Goal: Transaction & Acquisition: Purchase product/service

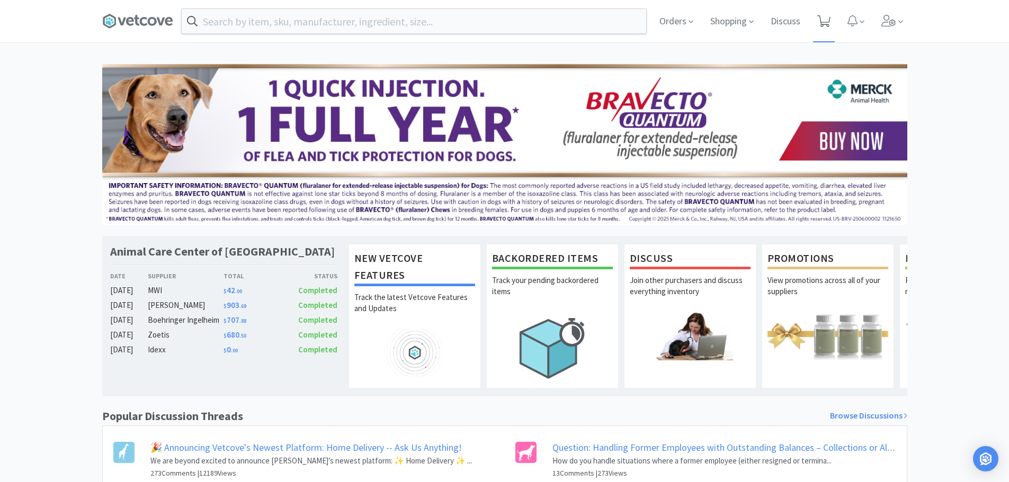
click at [827, 17] on icon at bounding box center [823, 21] width 13 height 12
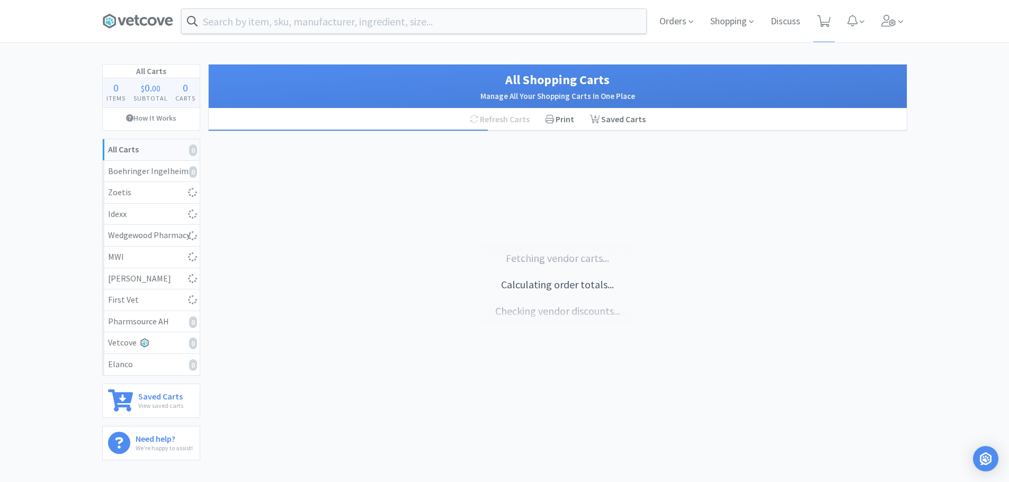
select select "1"
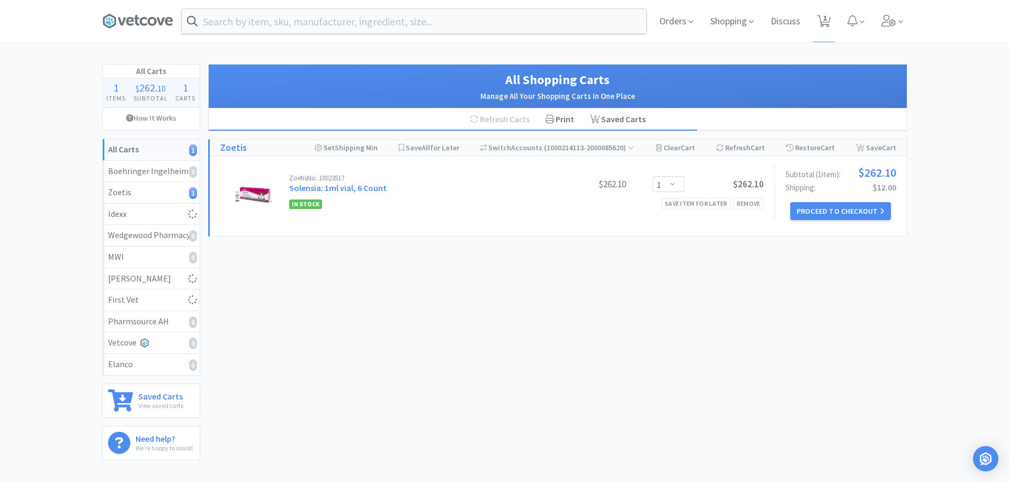
select select "1"
select select "2"
select select "1"
select select "2"
select select "1"
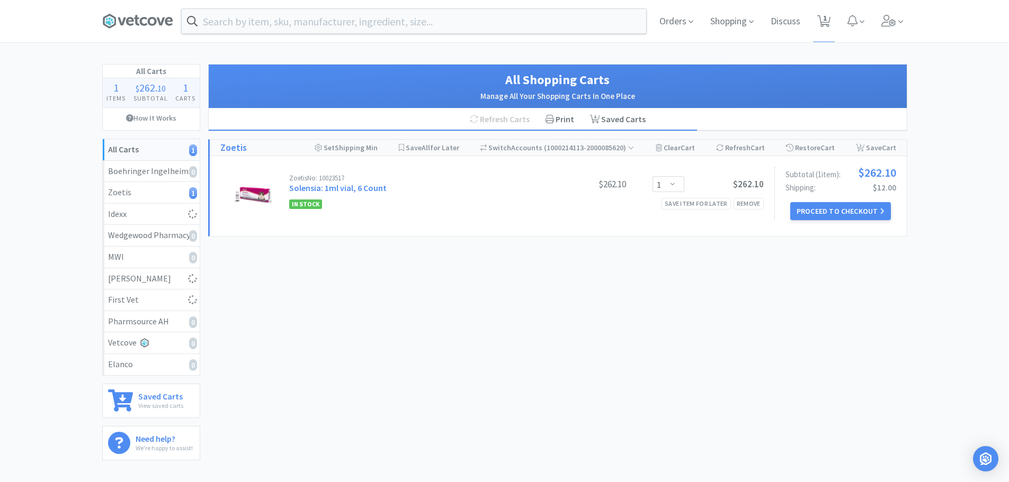
select select "1"
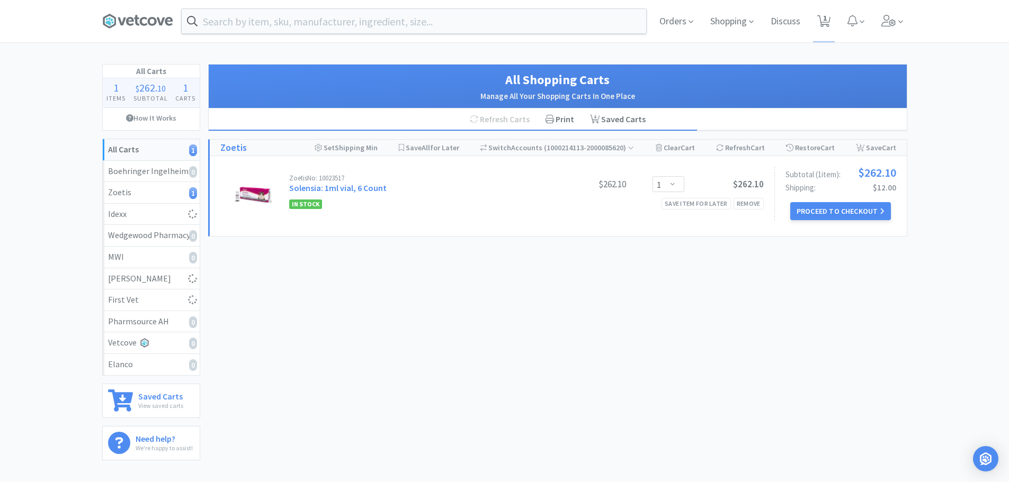
select select "6"
select select "2"
select select "1"
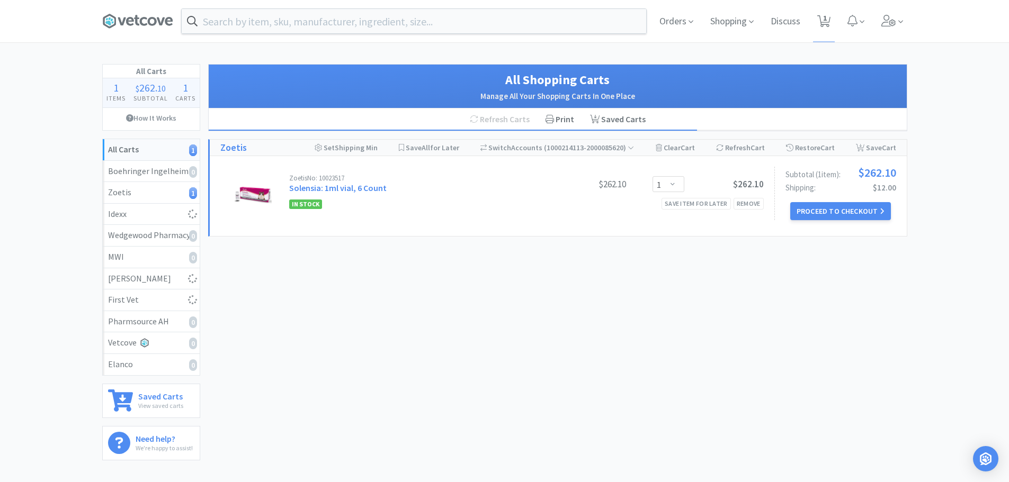
select select "2"
select select "1"
select select "2"
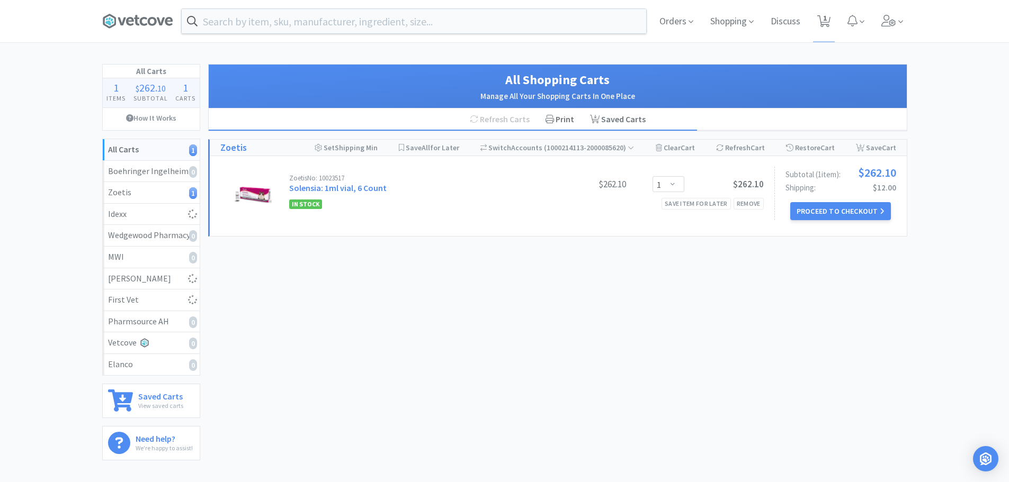
select select "3"
select select "1"
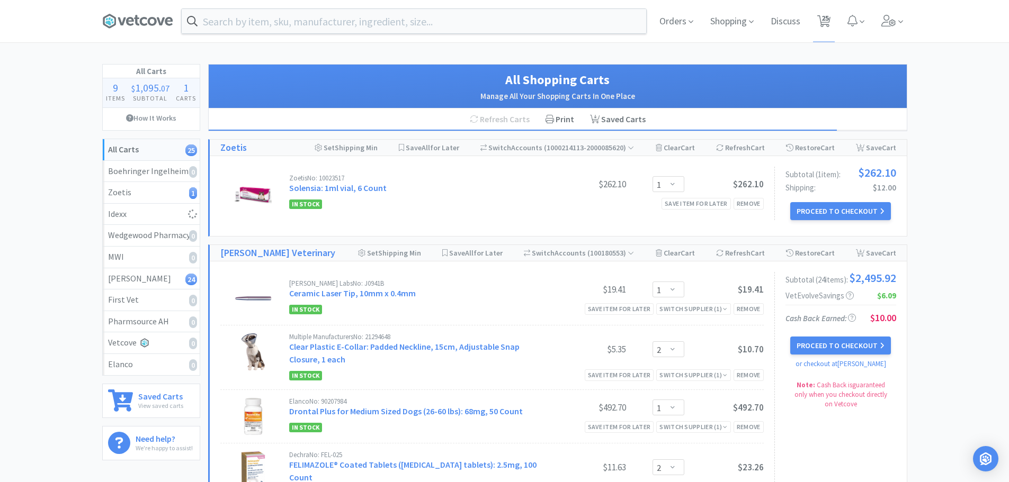
select select "1"
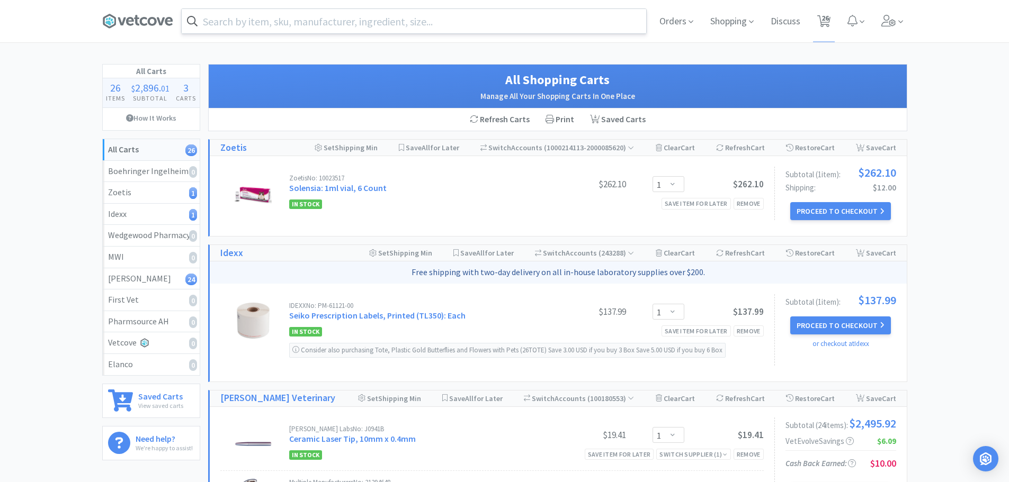
click at [348, 26] on input "text" at bounding box center [414, 21] width 464 height 24
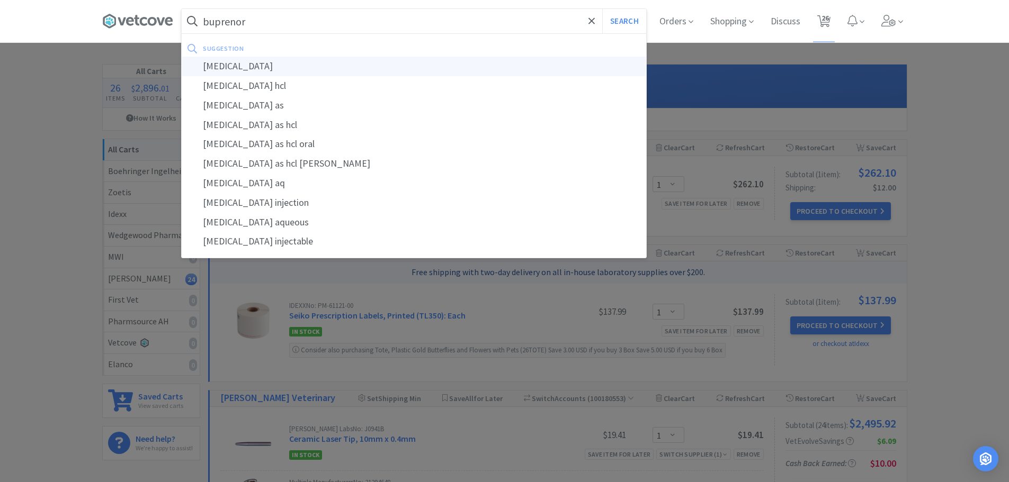
click at [269, 69] on div "[MEDICAL_DATA]" at bounding box center [414, 67] width 464 height 20
type input "[MEDICAL_DATA]"
select select "1"
select select "2"
select select "1"
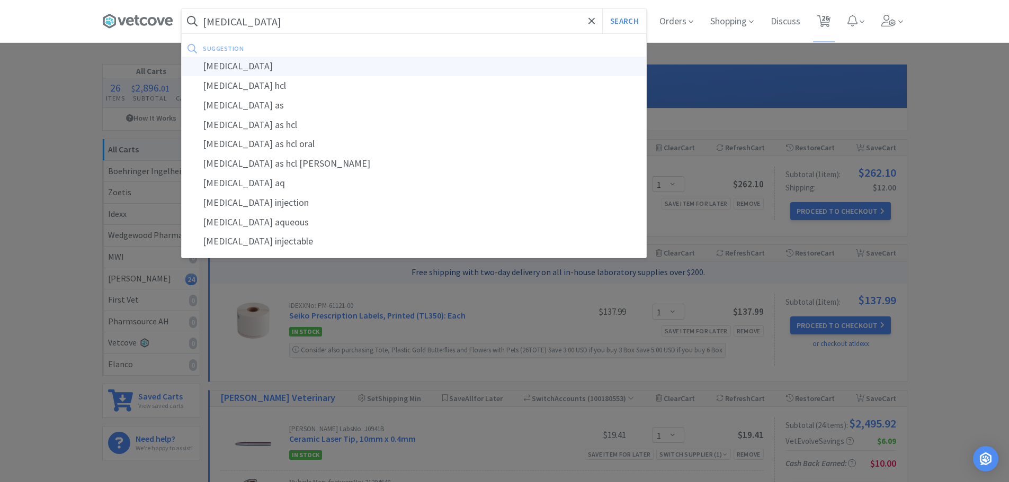
select select "2"
select select "1"
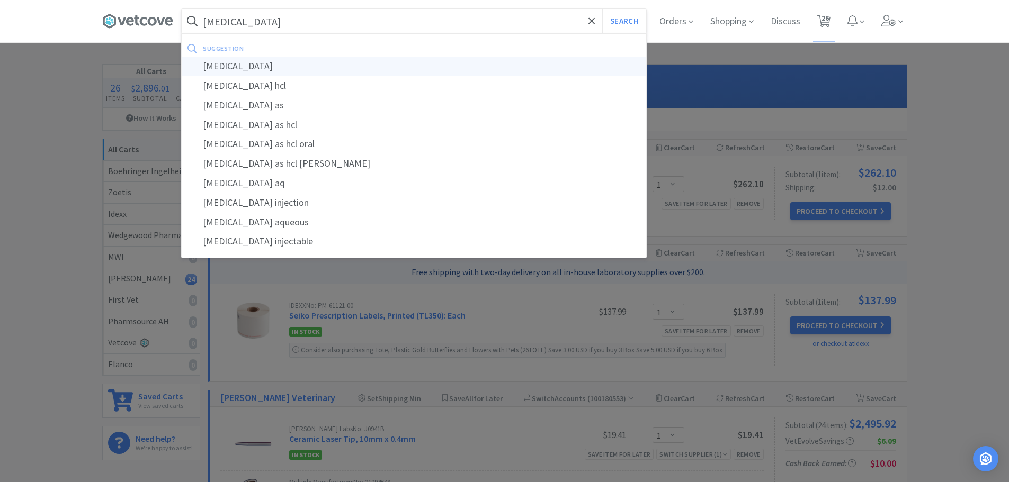
select select "1"
select select "6"
select select "2"
select select "1"
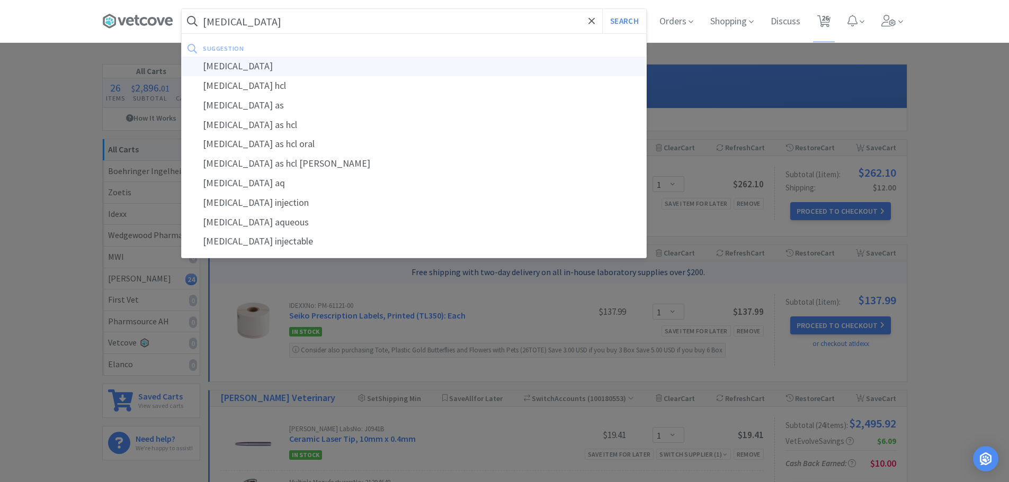
select select "1"
select select "2"
select select "1"
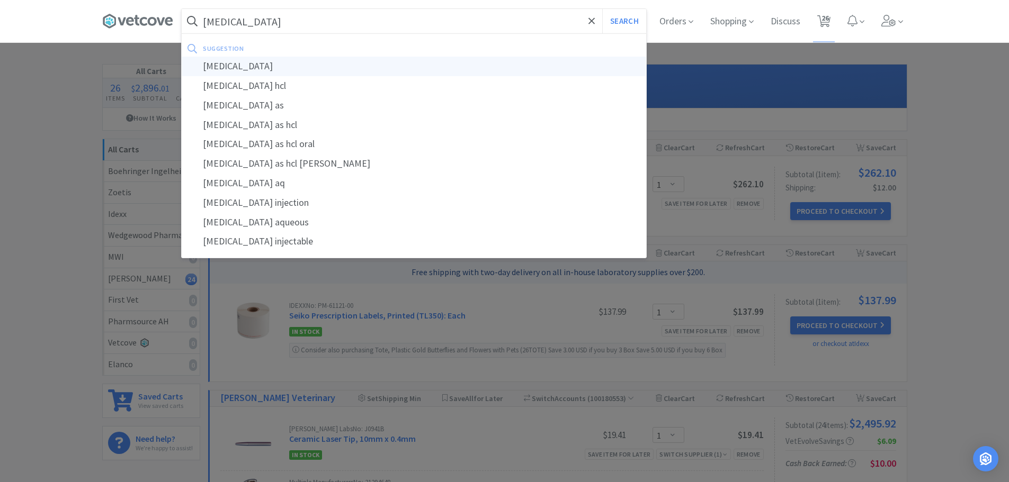
select select "1"
select select "2"
select select "3"
select select "1"
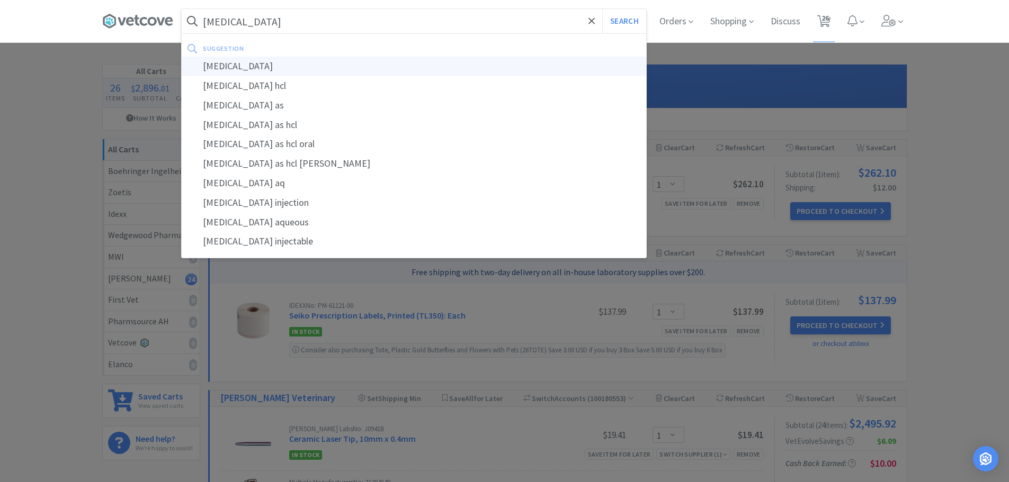
select select "1"
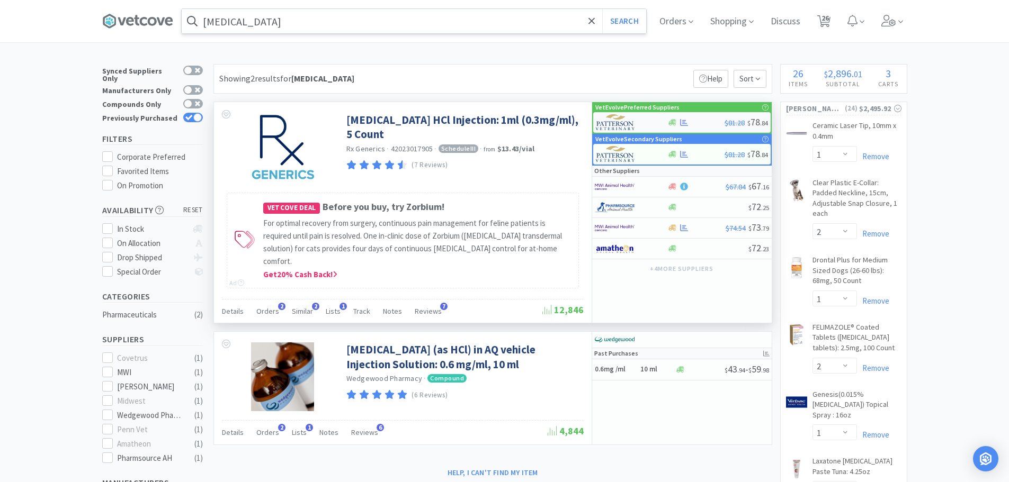
click at [703, 122] on div at bounding box center [695, 123] width 57 height 8
select select "1"
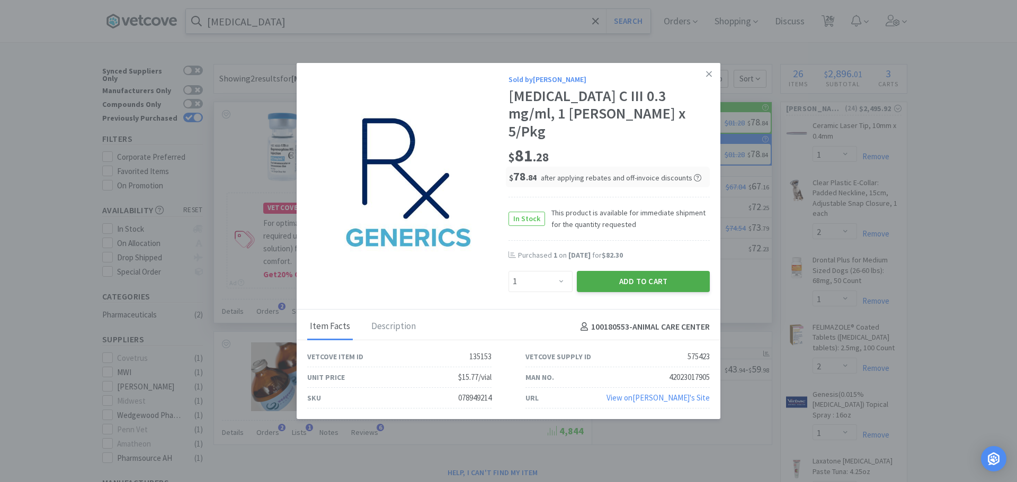
click at [627, 271] on button "Add to Cart" at bounding box center [643, 281] width 133 height 21
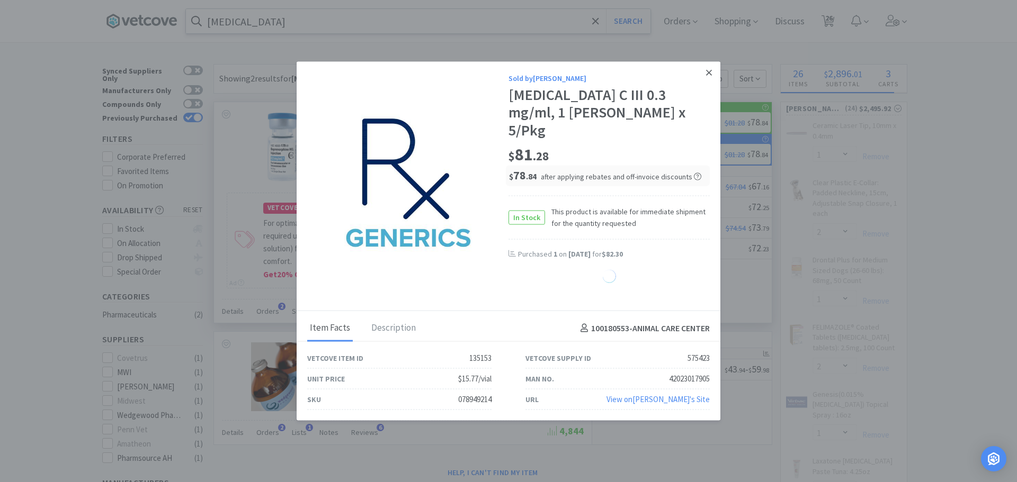
click at [708, 74] on link at bounding box center [708, 72] width 19 height 23
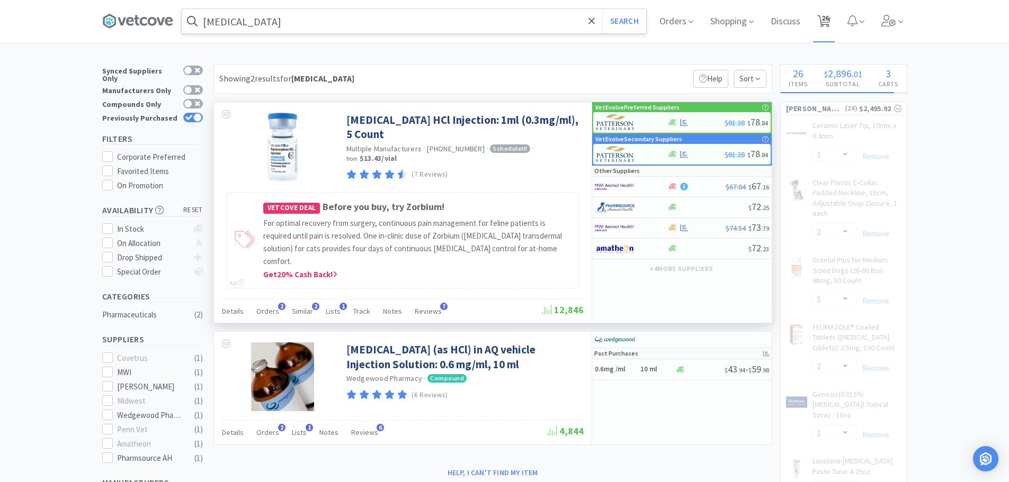
select select "1"
select select "2"
select select "1"
select select "2"
select select "1"
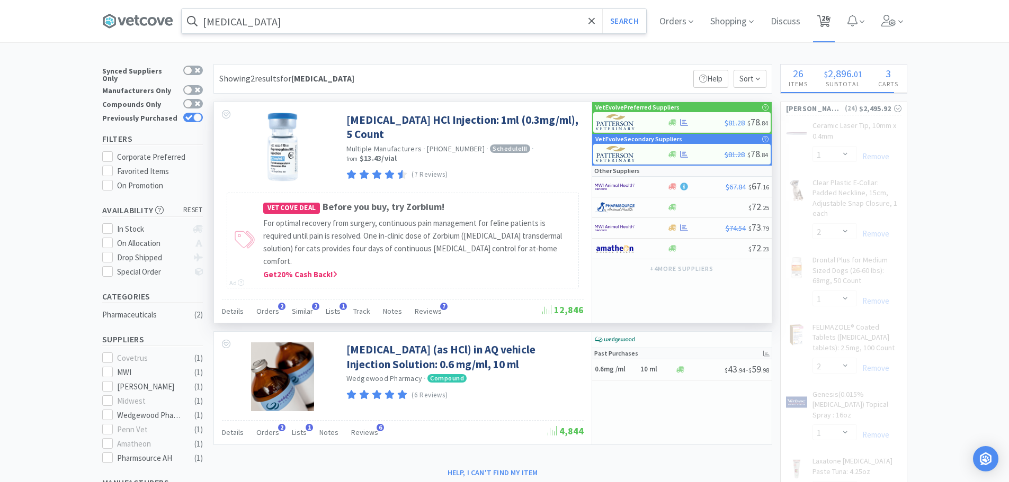
select select "6"
select select "2"
select select "1"
select select "2"
select select "1"
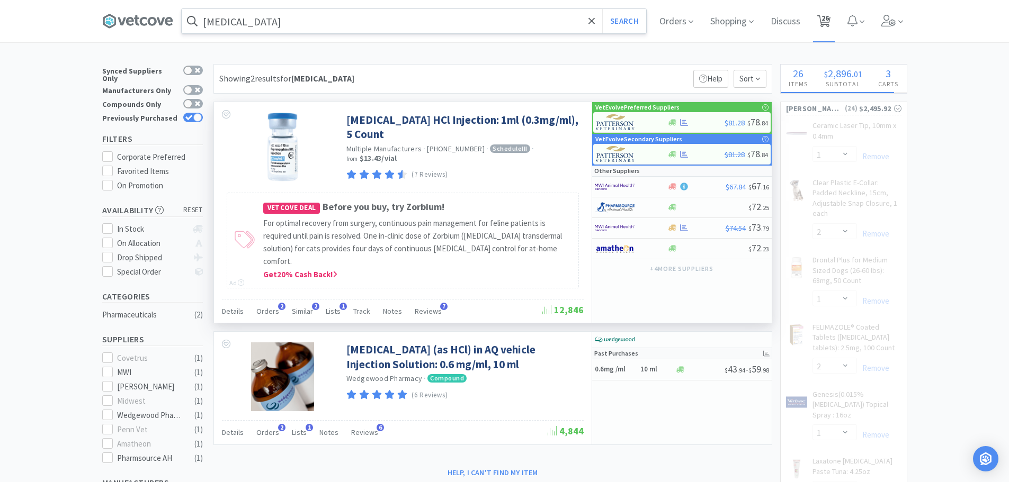
select select "2"
select select "3"
select select "1"
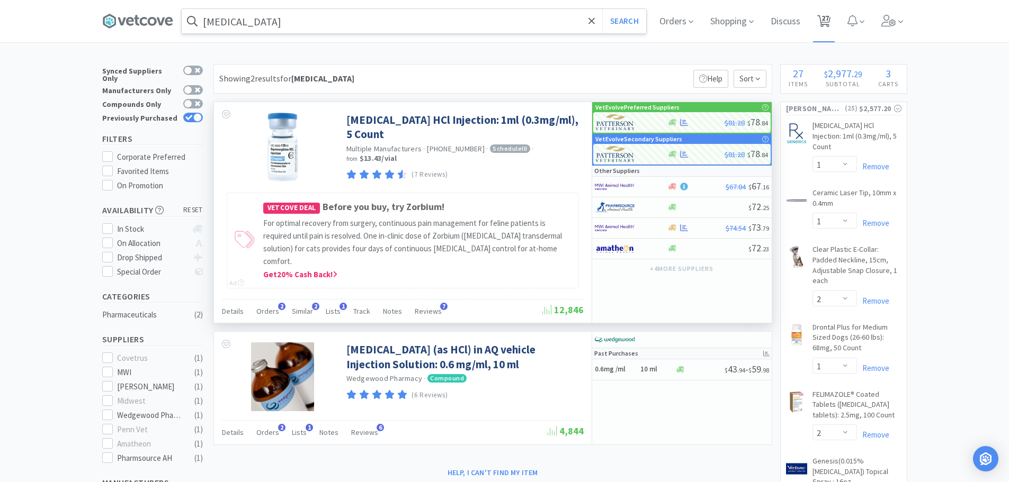
click at [829, 17] on span "27" at bounding box center [824, 18] width 7 height 42
select select "1"
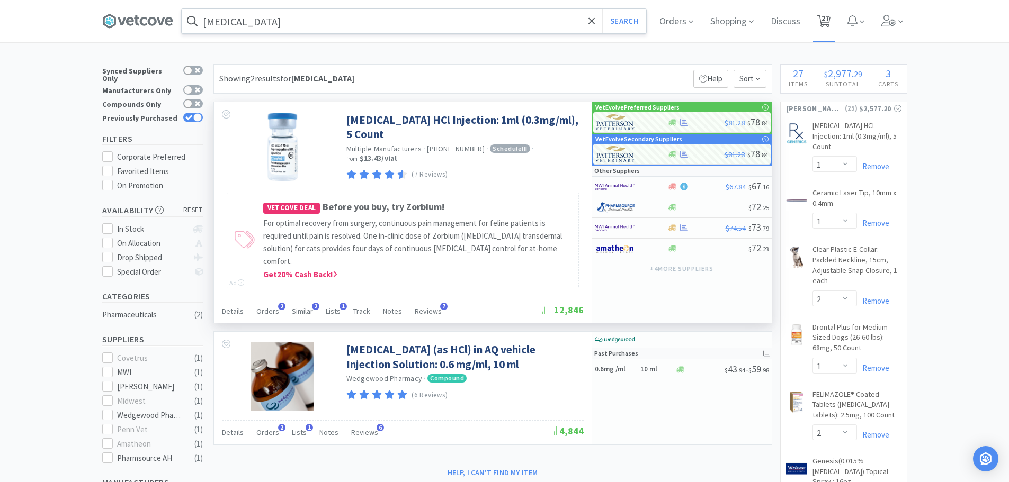
select select "2"
select select "1"
select select "2"
select select "1"
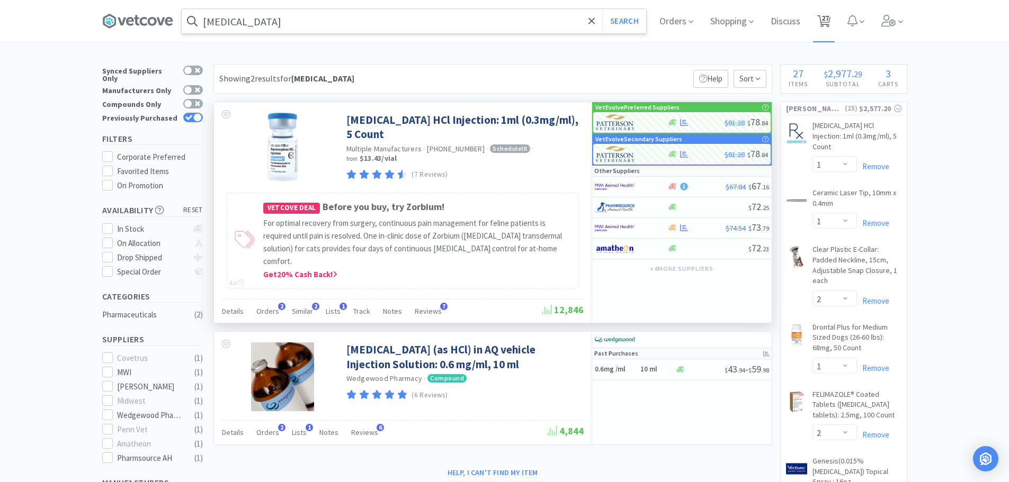
select select "1"
select select "6"
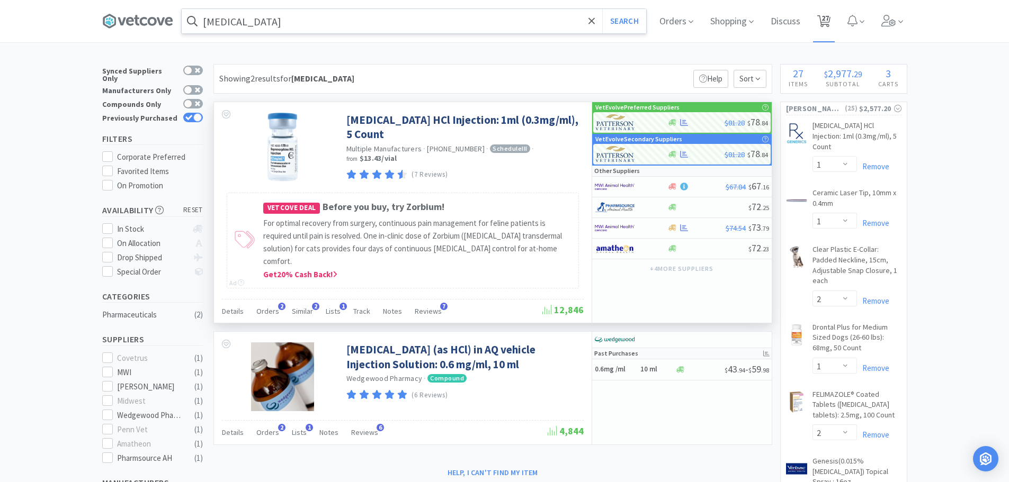
select select "2"
select select "1"
select select "2"
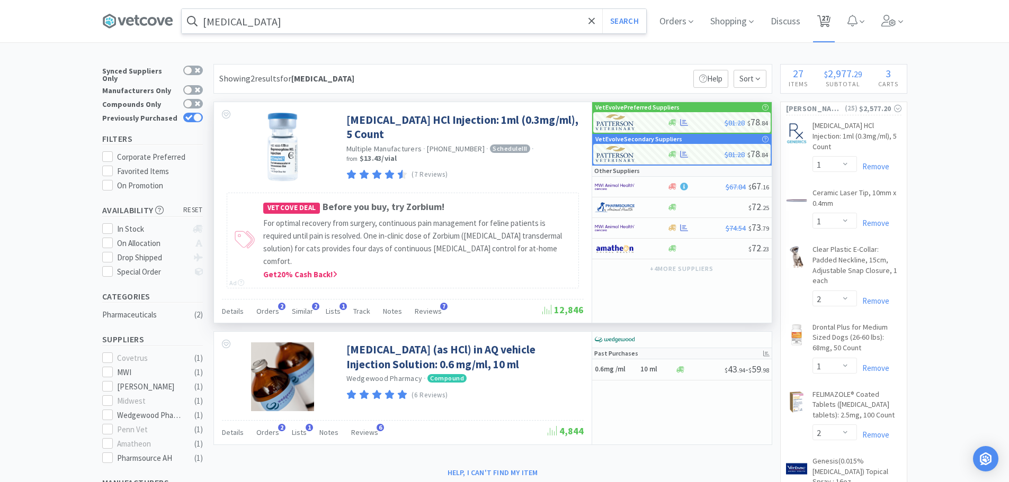
select select "2"
select select "1"
select select "2"
select select "3"
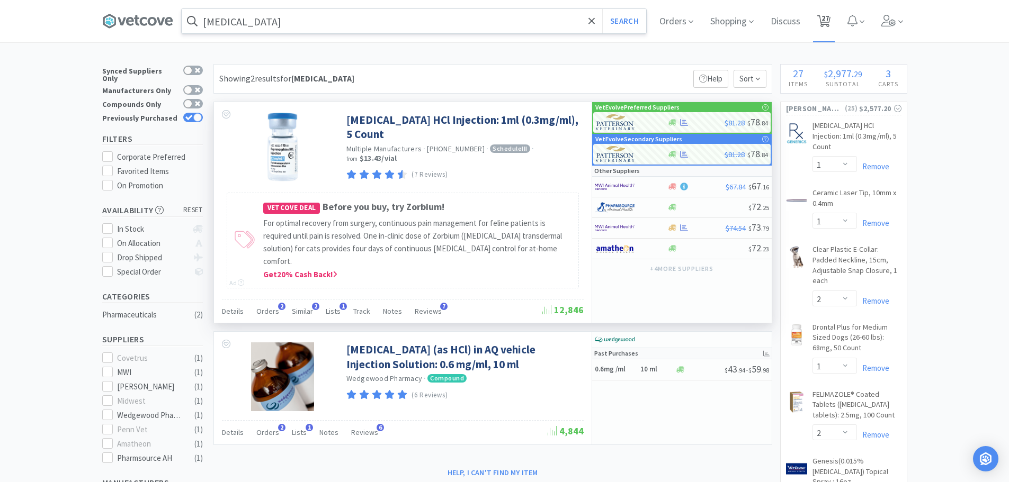
select select "1"
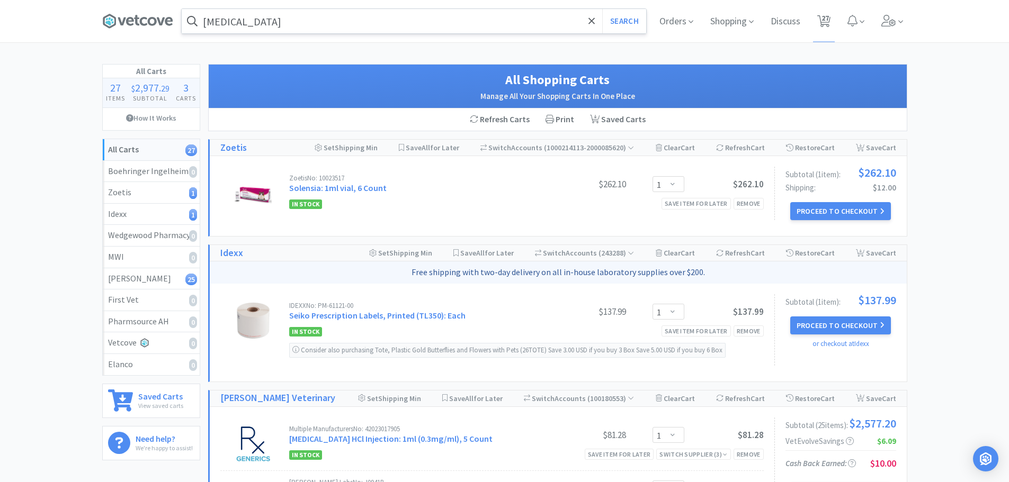
scroll to position [43, 0]
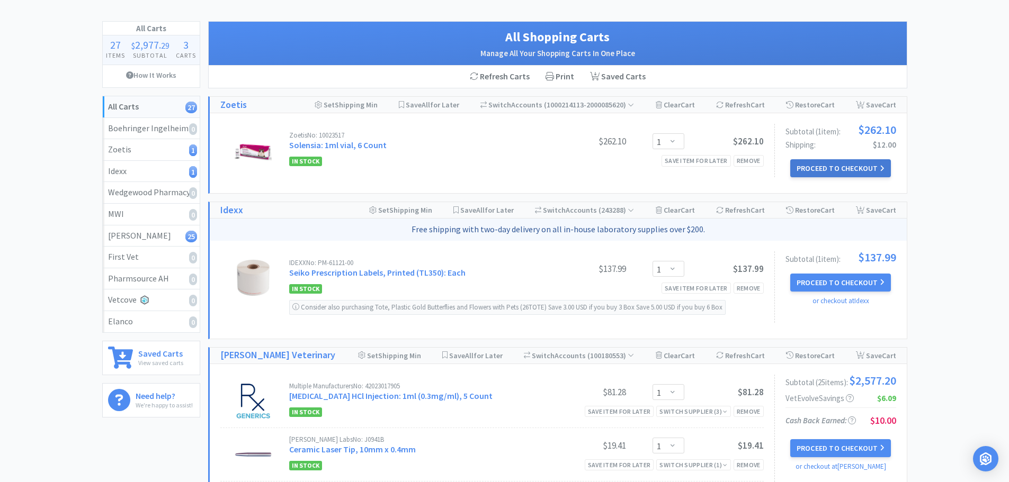
click at [857, 166] on button "Proceed to Checkout" at bounding box center [840, 168] width 101 height 18
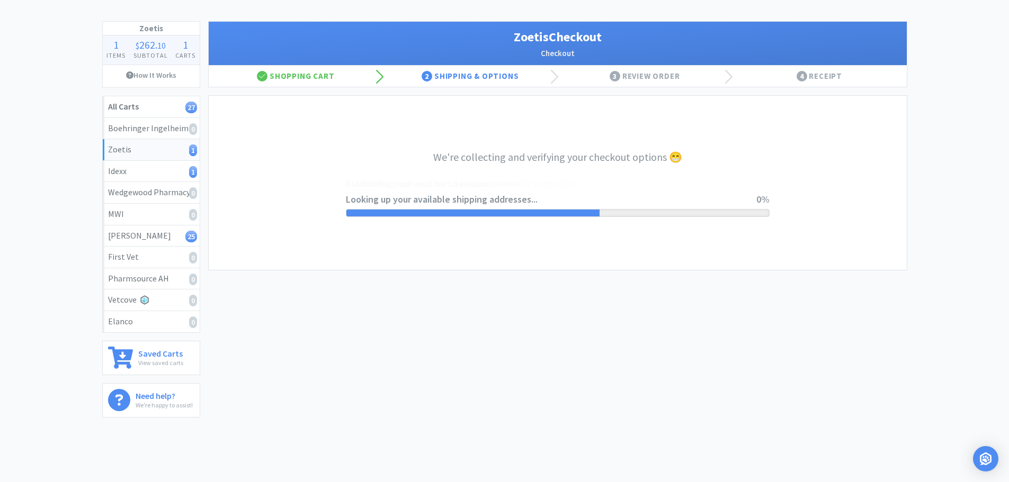
select select "invoice"
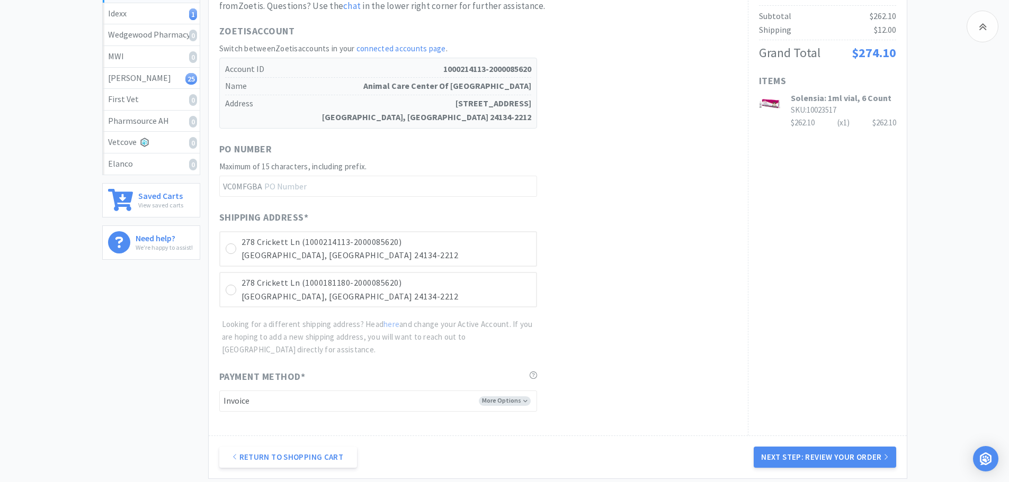
scroll to position [200, 0]
click at [231, 250] on icon at bounding box center [231, 250] width 8 height 8
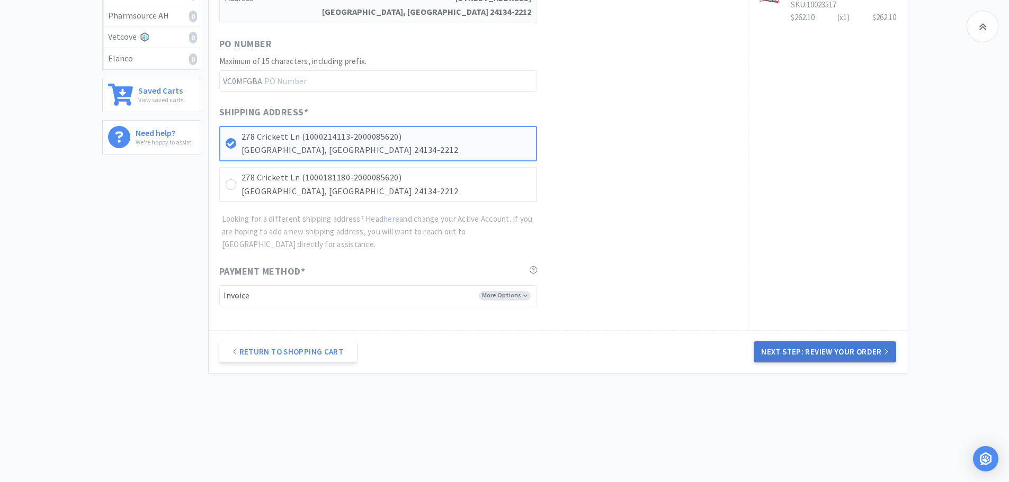
click at [801, 344] on button "Next Step: Review Your Order" at bounding box center [824, 352] width 142 height 21
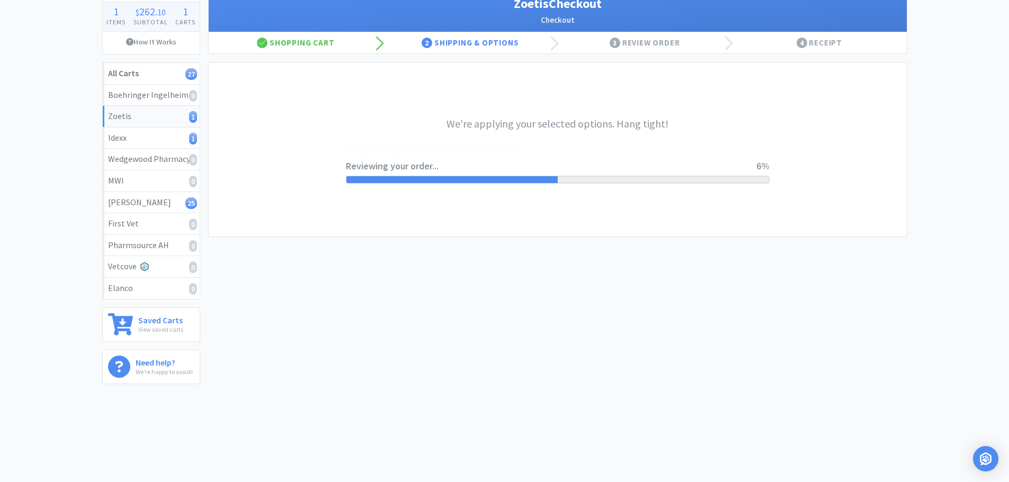
scroll to position [0, 0]
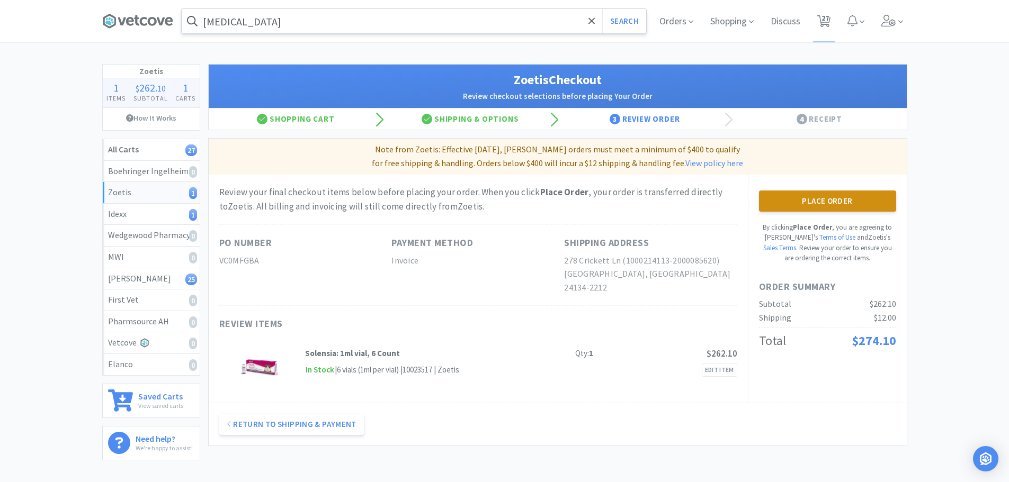
click at [837, 205] on button "Place Order" at bounding box center [827, 201] width 137 height 21
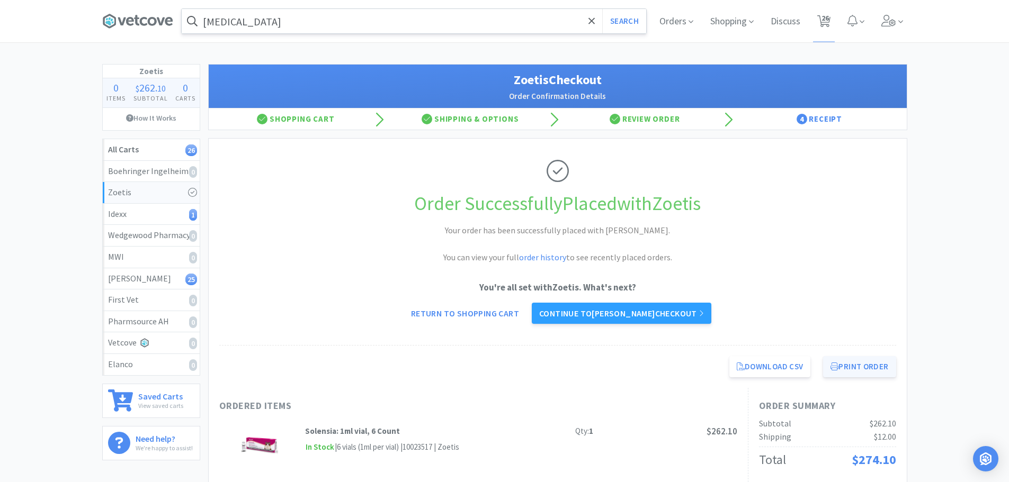
click at [859, 364] on button "Print Order" at bounding box center [859, 366] width 73 height 21
click at [828, 23] on span "26" at bounding box center [824, 18] width 7 height 42
select select "1"
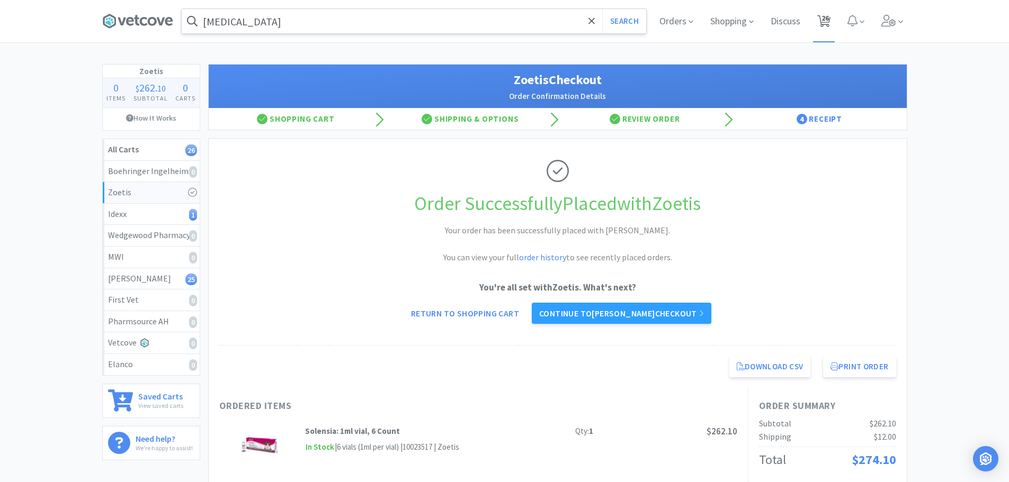
select select "2"
select select "1"
select select "2"
select select "1"
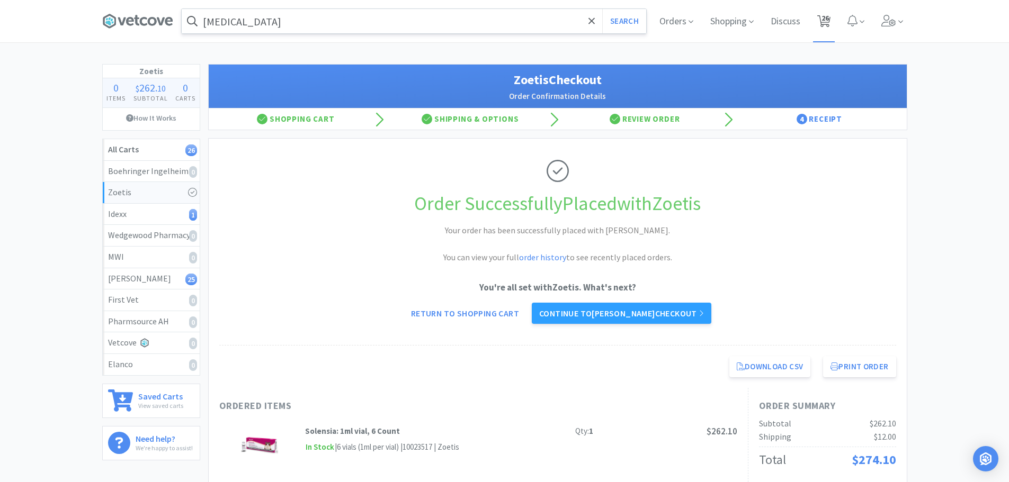
select select "1"
select select "6"
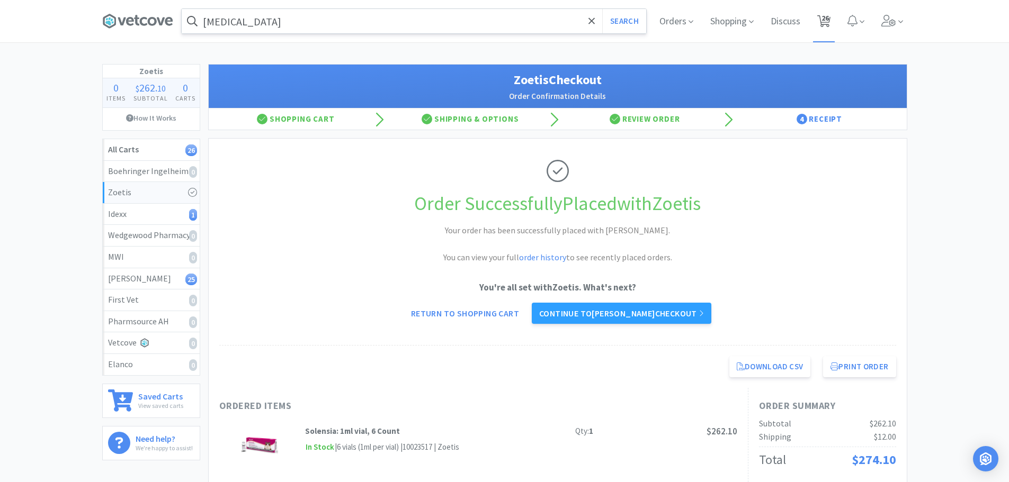
select select "2"
select select "1"
select select "2"
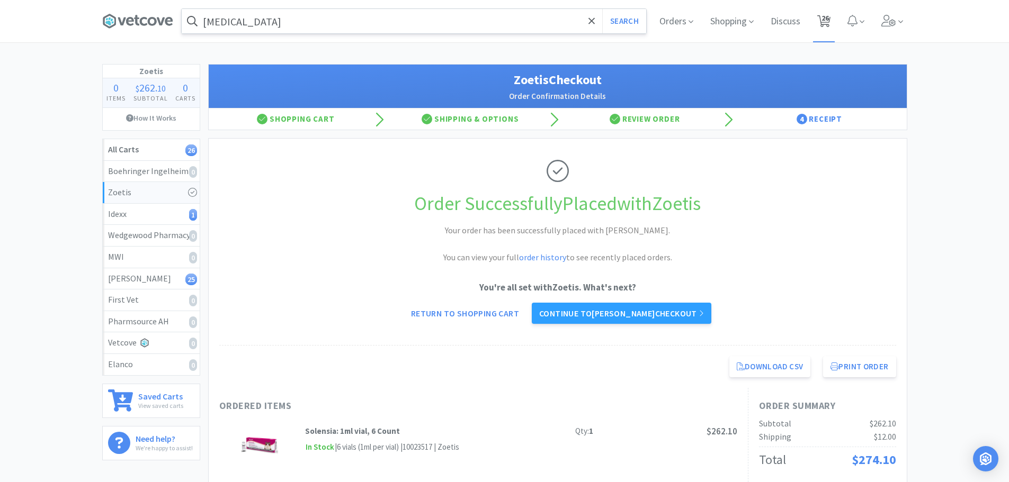
select select "2"
select select "1"
select select "2"
select select "3"
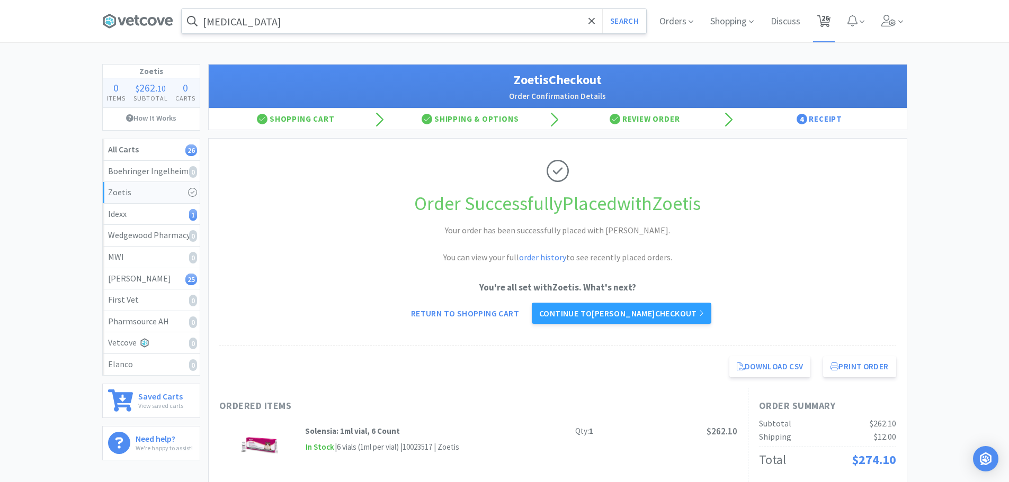
select select "1"
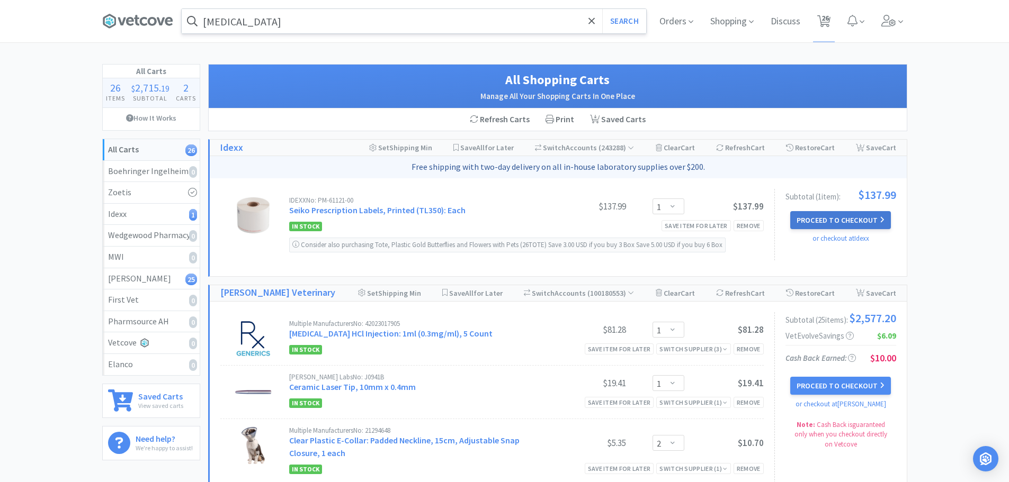
click at [797, 213] on button "Proceed to Checkout" at bounding box center [840, 220] width 101 height 18
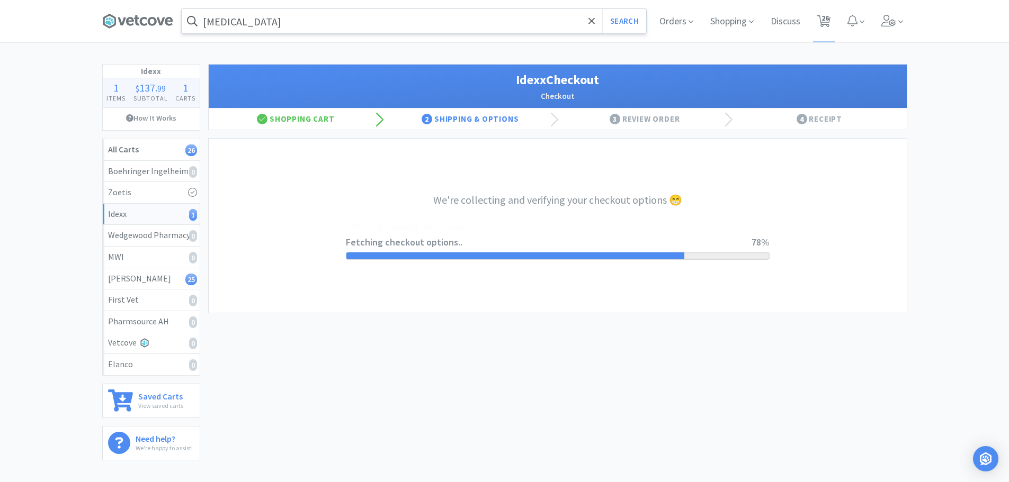
select select "900"
select select "003"
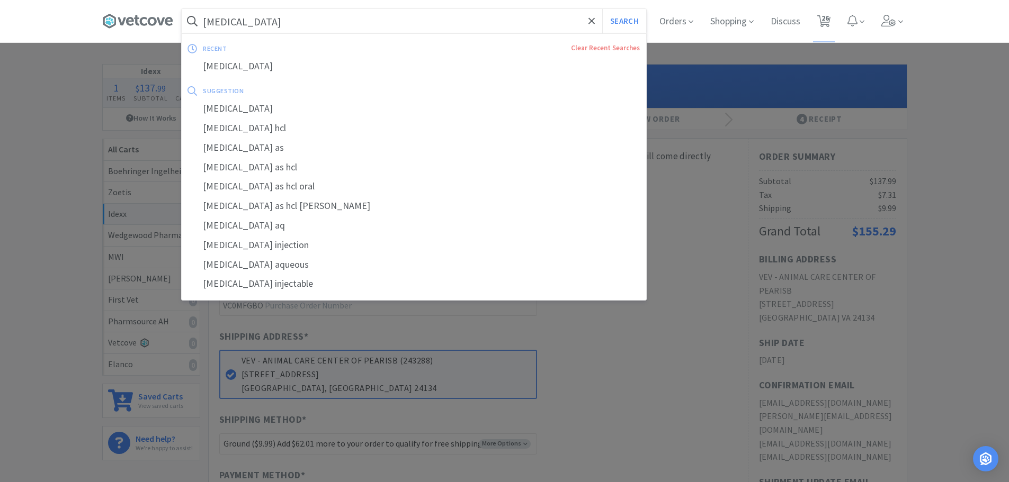
click at [288, 20] on input "[MEDICAL_DATA]" at bounding box center [414, 21] width 464 height 24
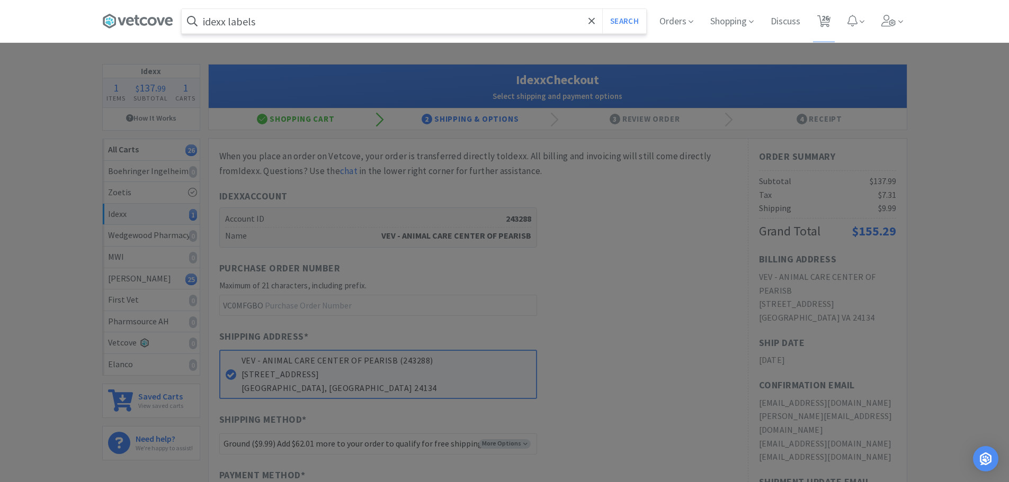
type input "idexx labels"
click at [602, 9] on button "Search" at bounding box center [624, 21] width 44 height 24
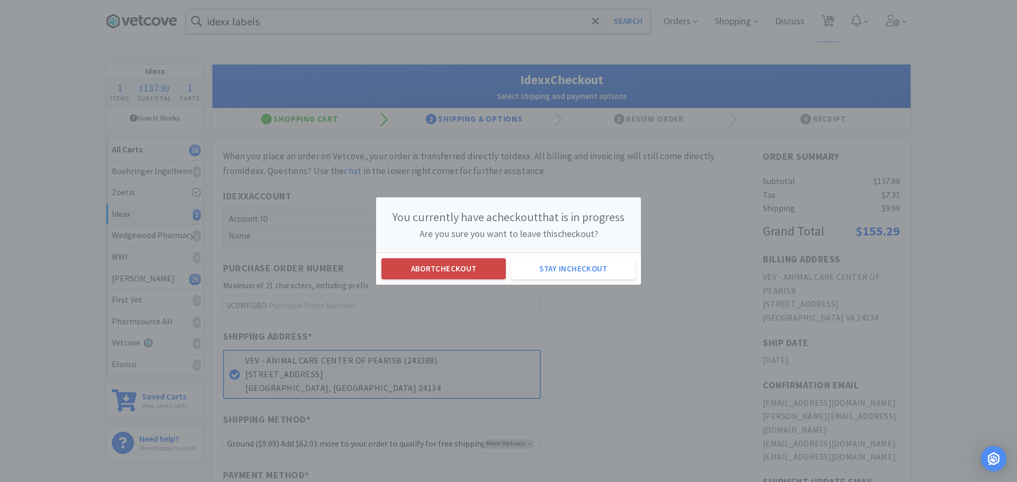
click at [426, 275] on button "Abort checkout" at bounding box center [443, 268] width 124 height 21
select select "1"
select select "2"
select select "1"
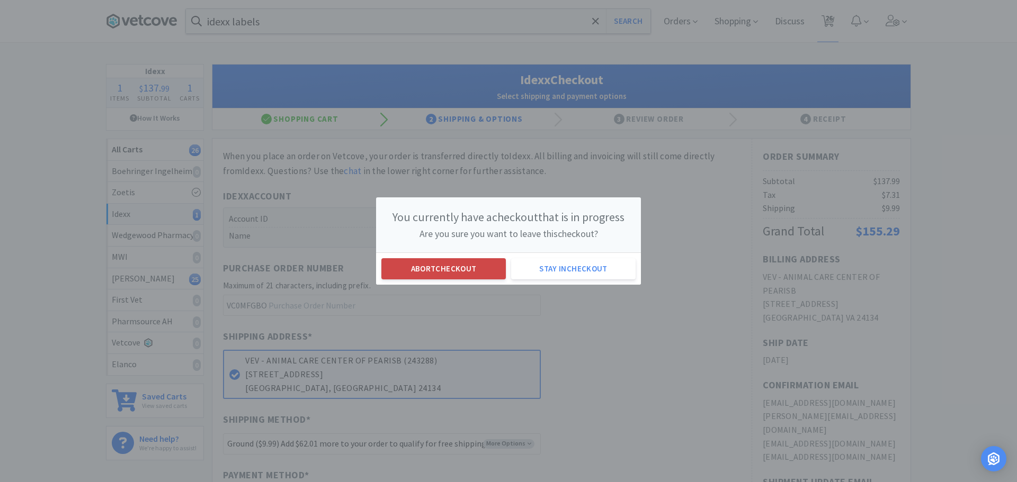
select select "2"
select select "1"
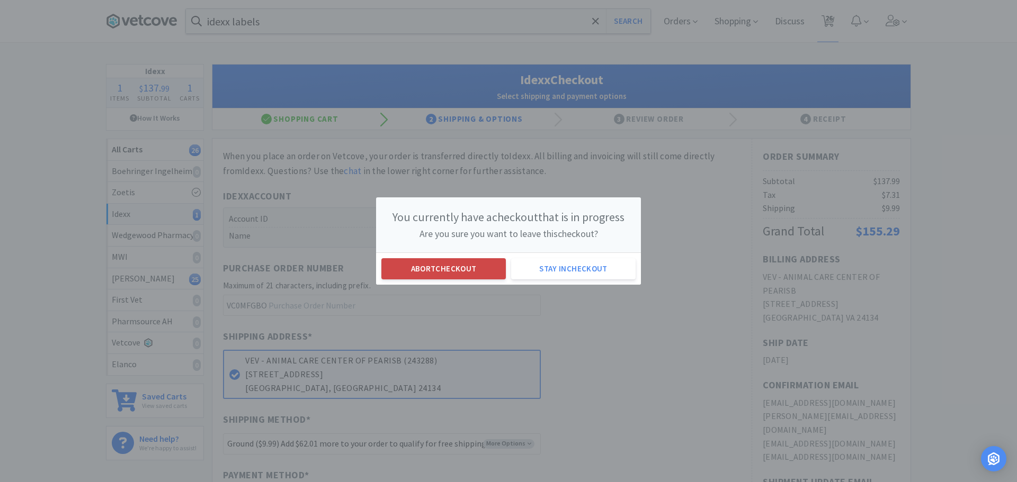
select select "1"
select select "6"
select select "2"
select select "1"
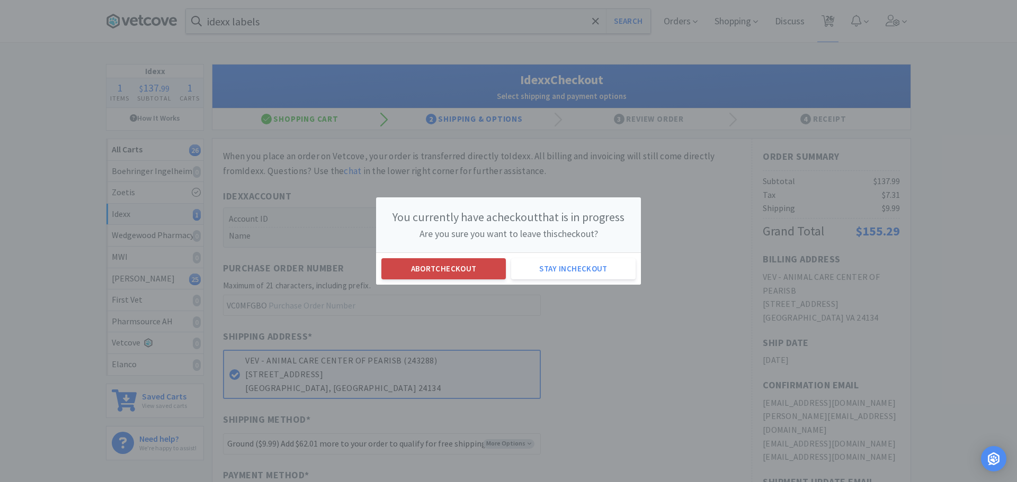
select select "1"
select select "2"
select select "1"
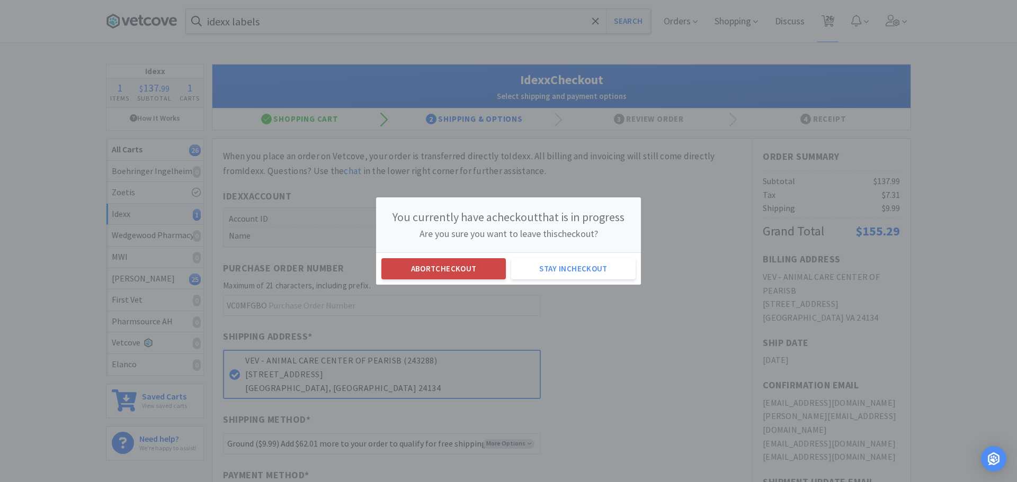
select select "1"
select select "2"
select select "3"
select select "1"
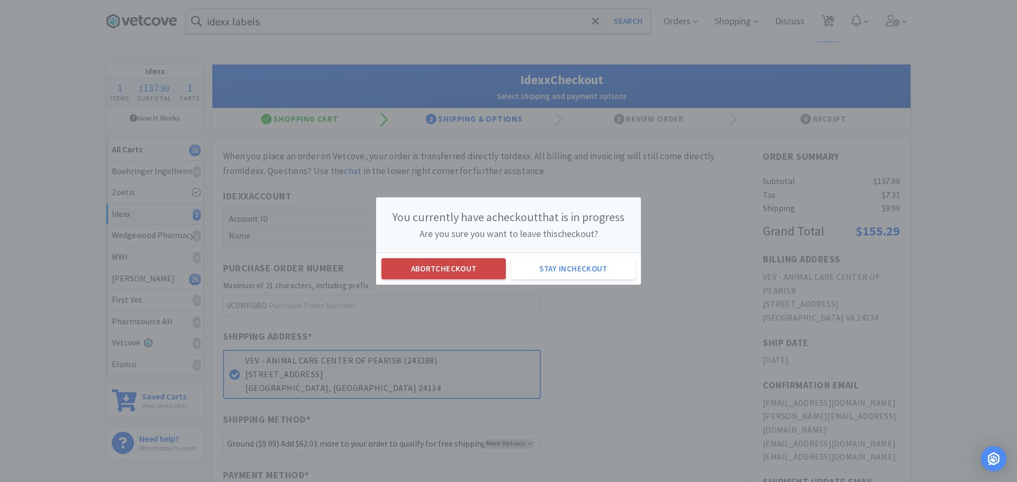
select select "1"
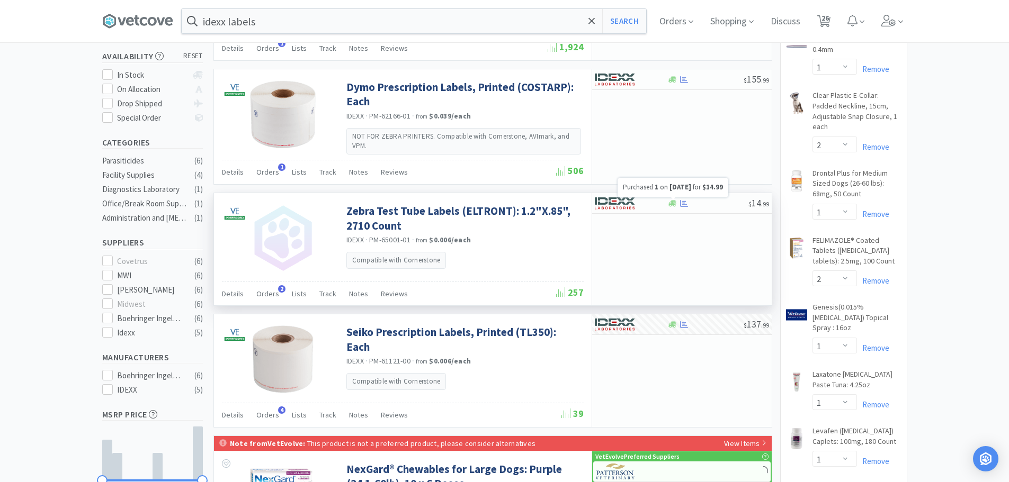
scroll to position [212, 0]
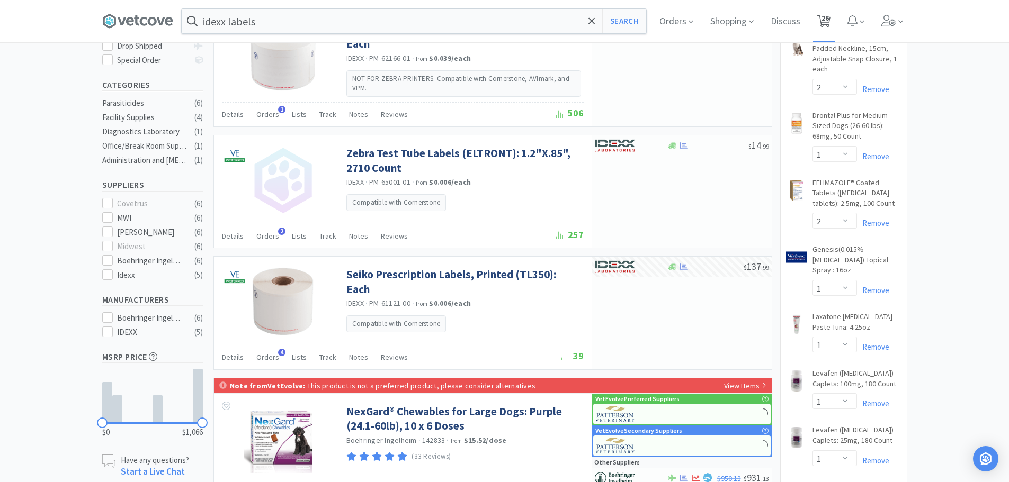
click at [834, 15] on span "26" at bounding box center [824, 21] width 22 height 42
select select "1"
select select "2"
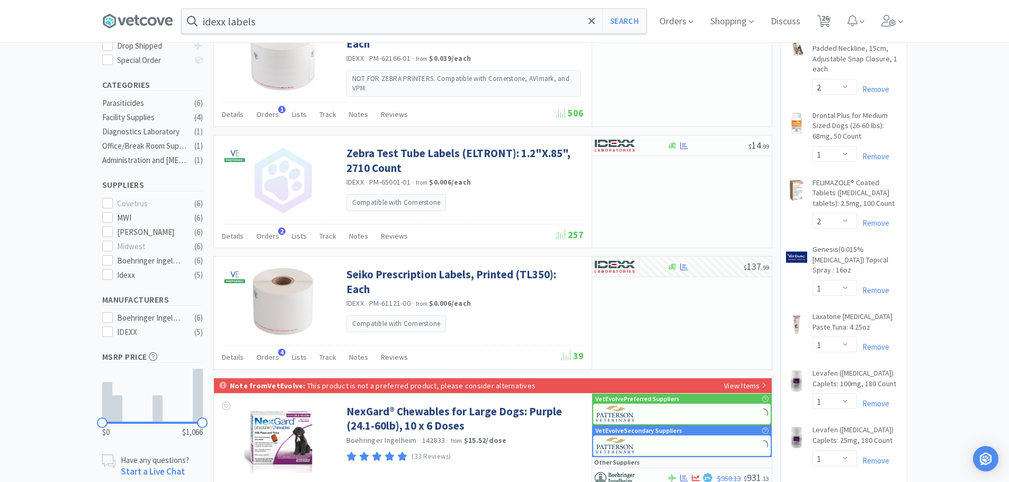
select select "1"
select select "2"
select select "1"
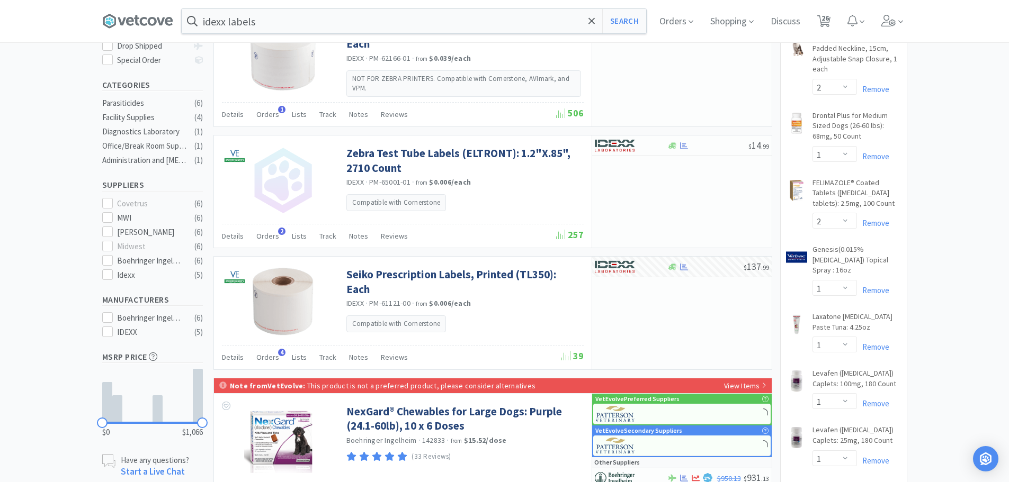
select select "1"
select select "6"
select select "2"
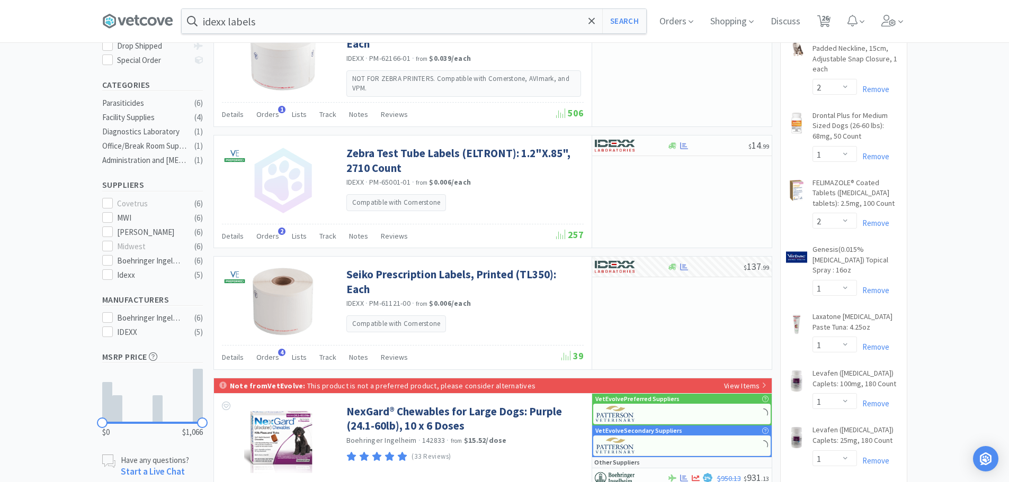
select select "1"
select select "2"
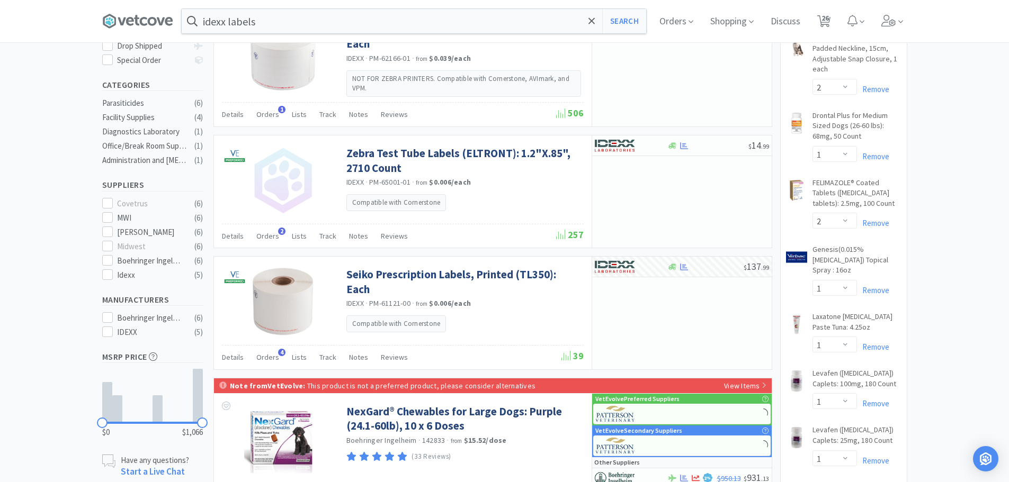
select select "1"
select select "2"
select select "3"
select select "1"
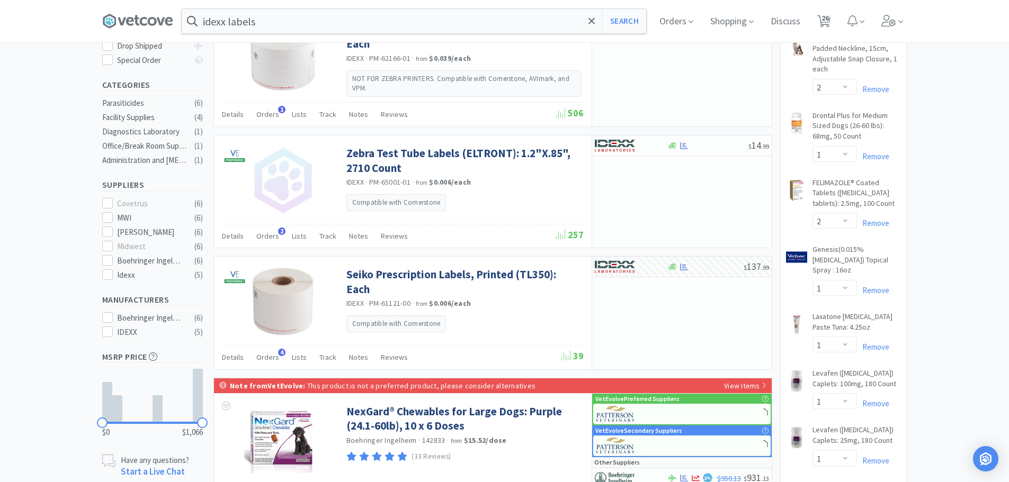
select select "1"
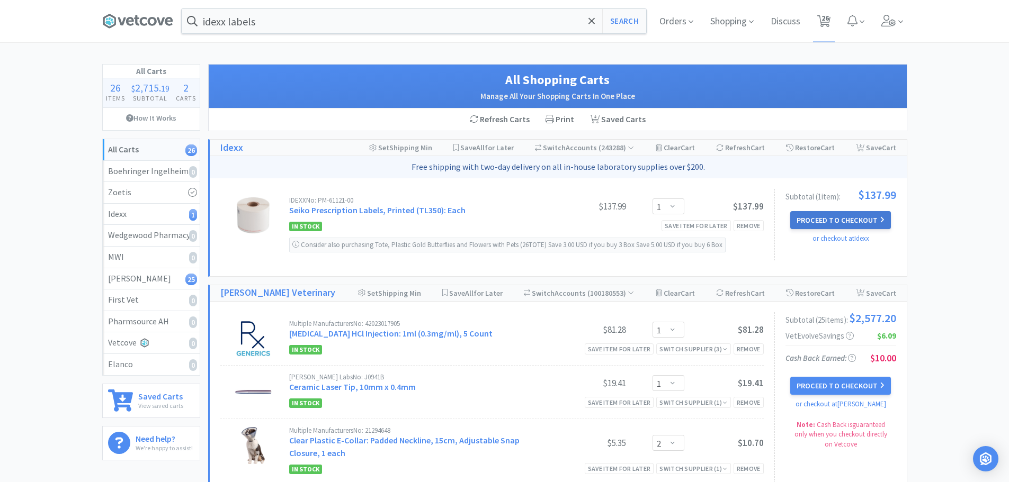
click at [866, 221] on button "Proceed to Checkout" at bounding box center [840, 220] width 101 height 18
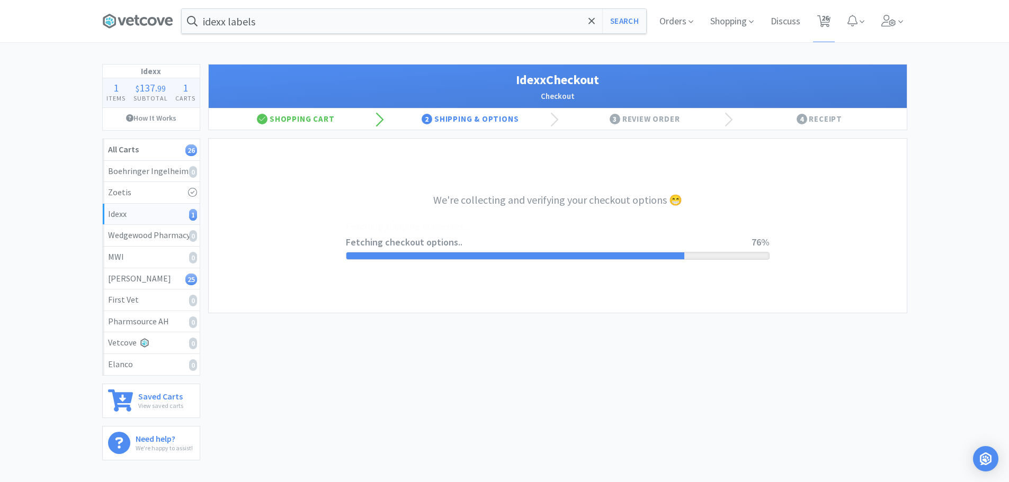
select select "900"
select select "003"
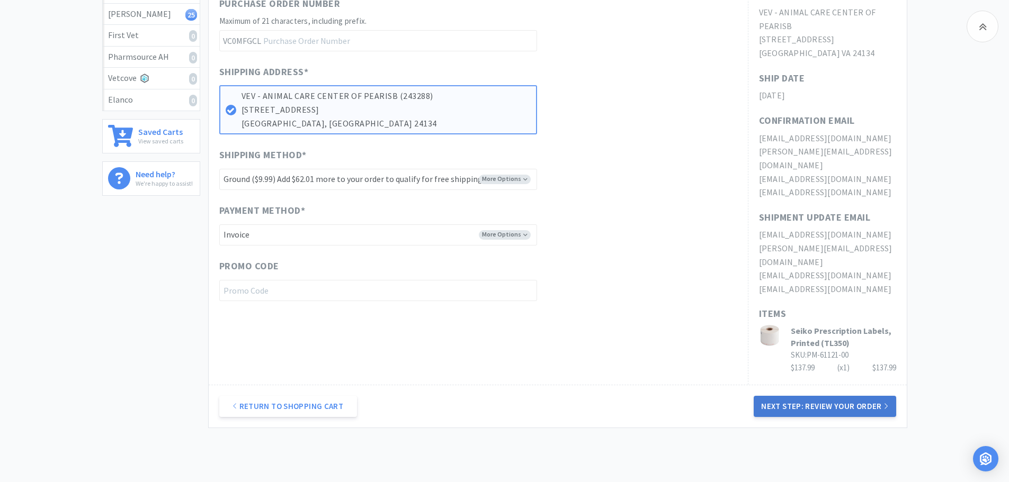
click at [782, 396] on button "Next Step: Review Your Order" at bounding box center [824, 406] width 142 height 21
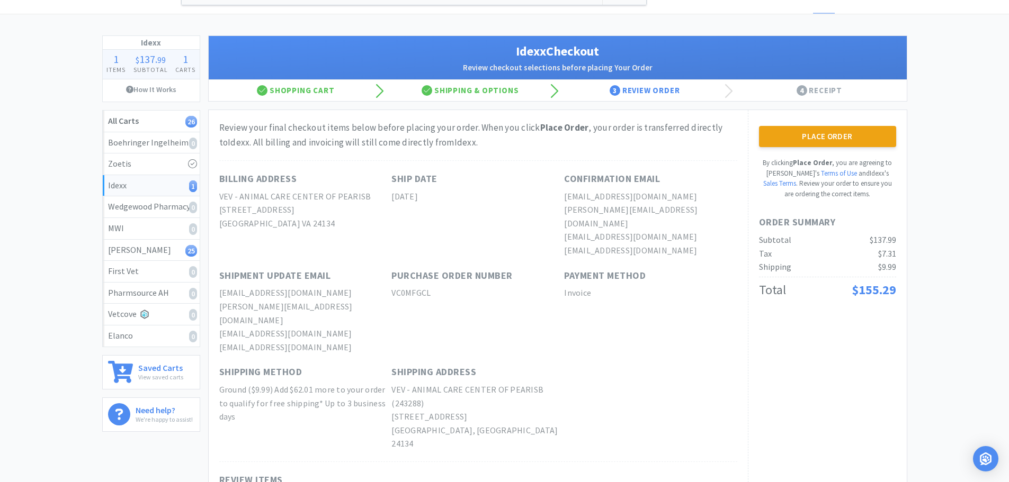
scroll to position [53, 0]
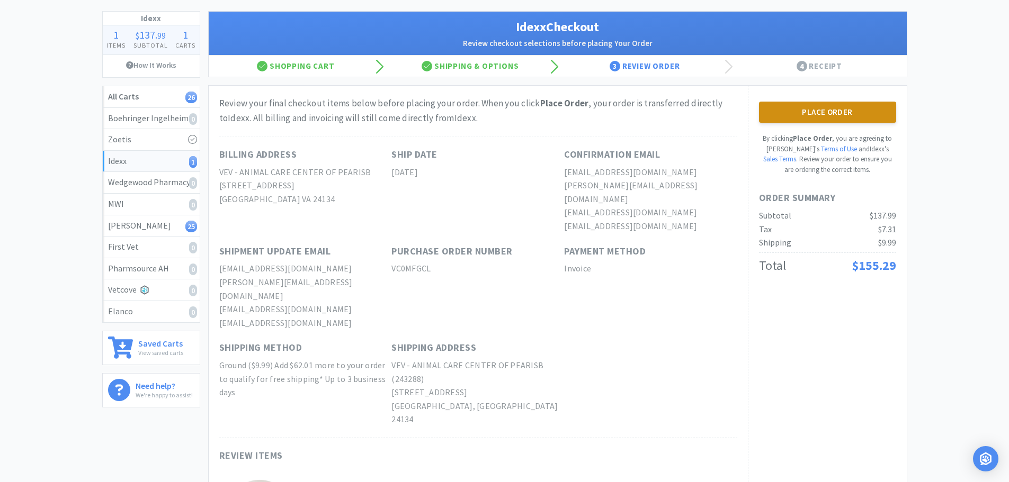
click at [817, 106] on button "Place Order" at bounding box center [827, 112] width 137 height 21
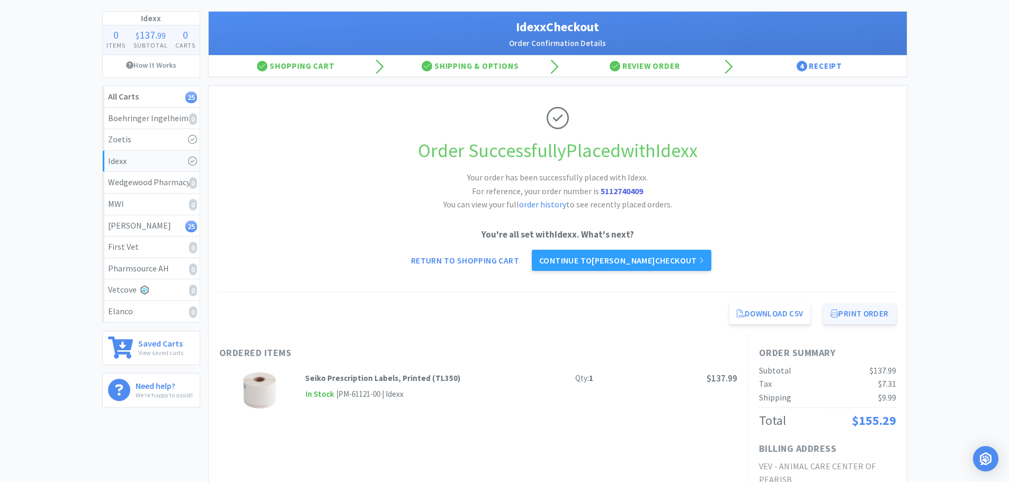
click at [843, 309] on button "Print Order" at bounding box center [859, 313] width 73 height 21
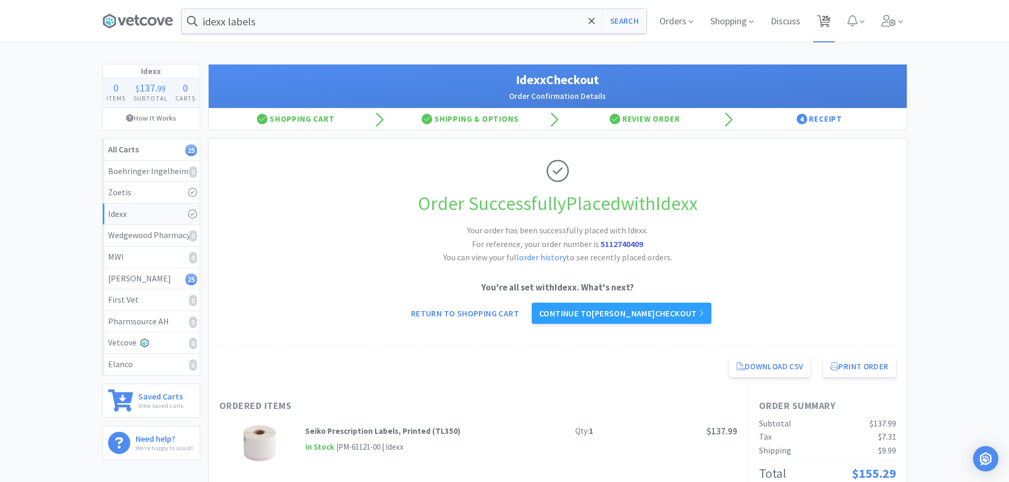
click at [825, 19] on span "25" at bounding box center [824, 18] width 7 height 42
select select "1"
select select "2"
select select "1"
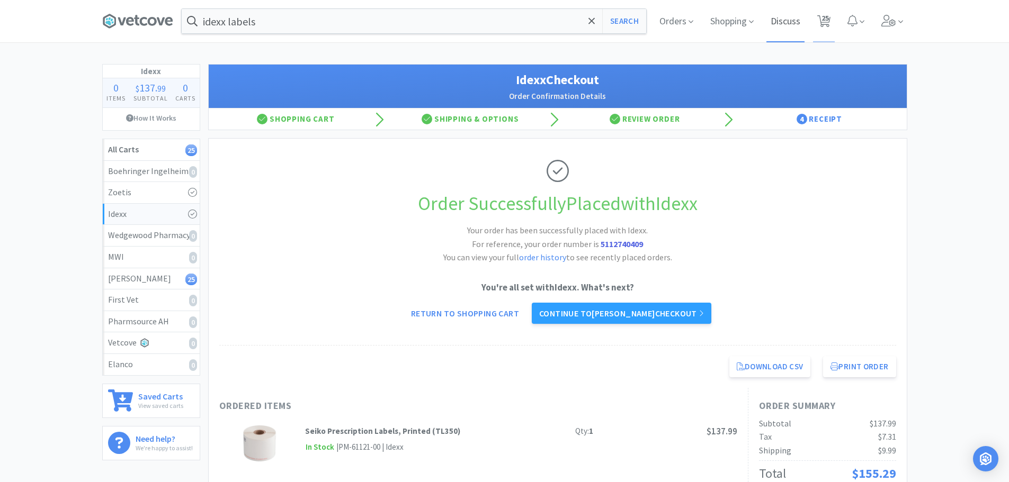
select select "2"
select select "1"
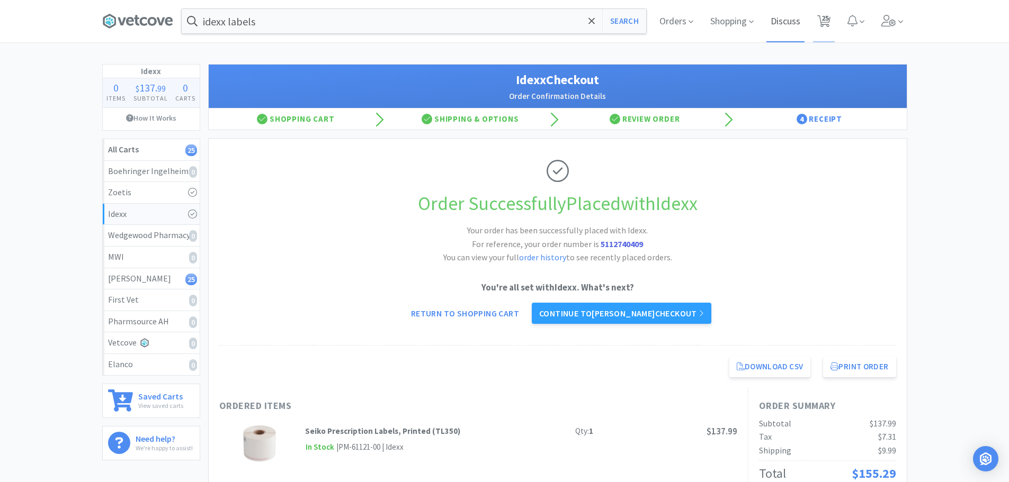
select select "1"
select select "6"
select select "2"
select select "1"
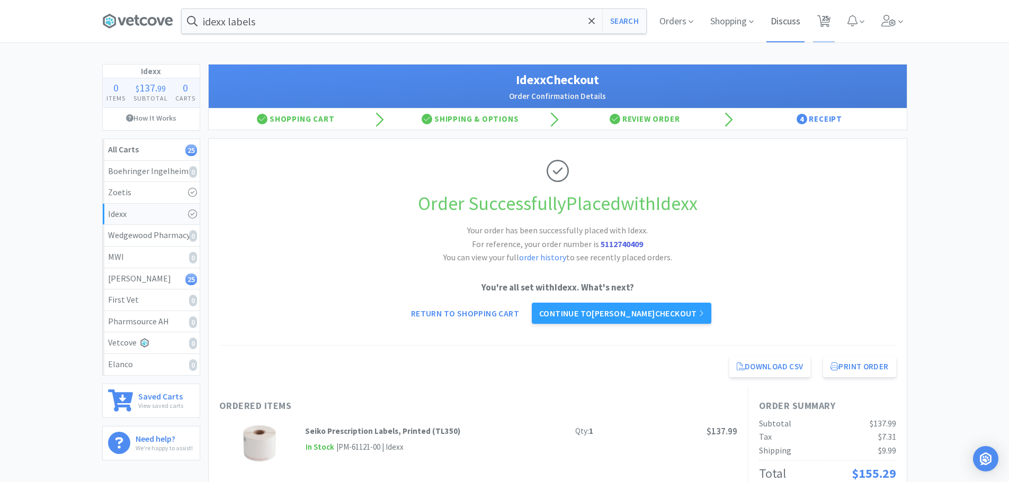
select select "1"
select select "2"
select select "1"
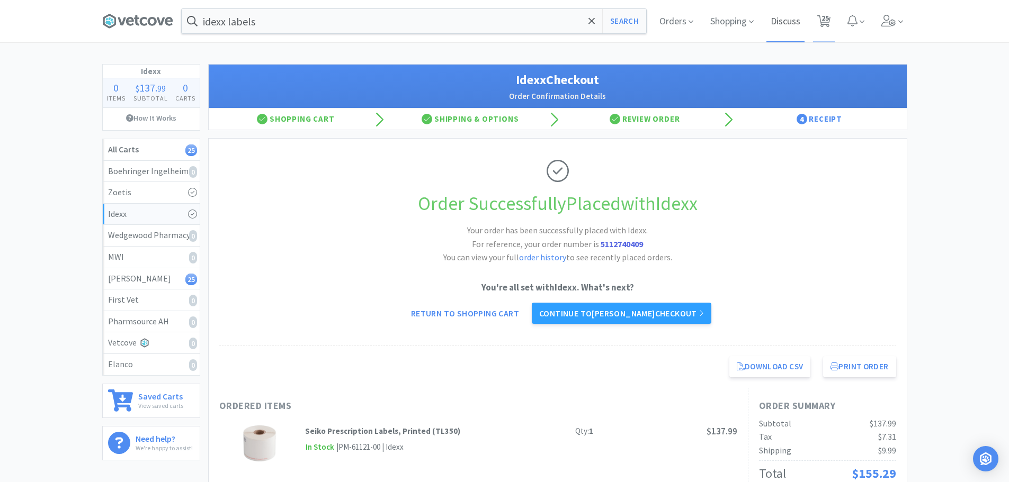
select select "1"
select select "2"
select select "3"
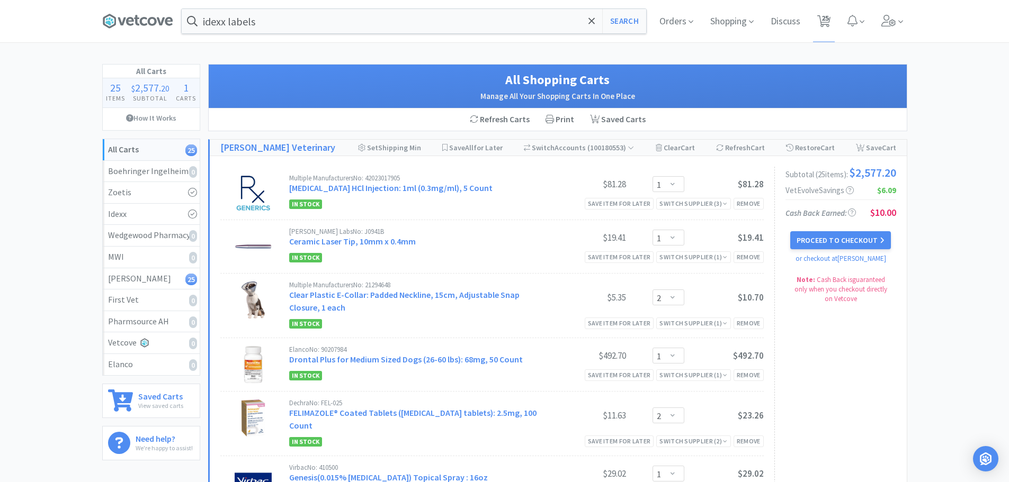
click at [277, 24] on input "idexx labels" at bounding box center [414, 21] width 464 height 24
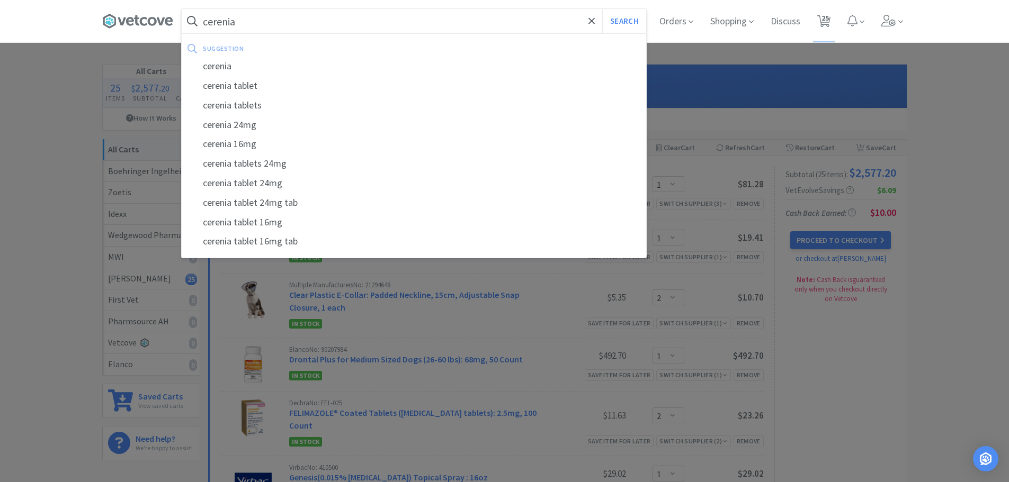
click at [602, 9] on button "Search" at bounding box center [624, 21] width 44 height 24
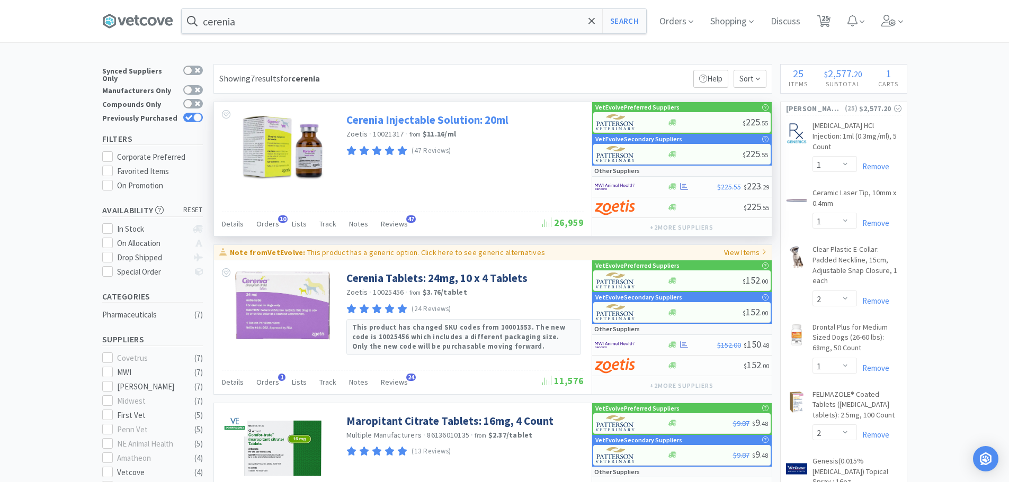
click at [450, 127] on link "Cerenia Injectable Solution: 20ml" at bounding box center [427, 120] width 162 height 14
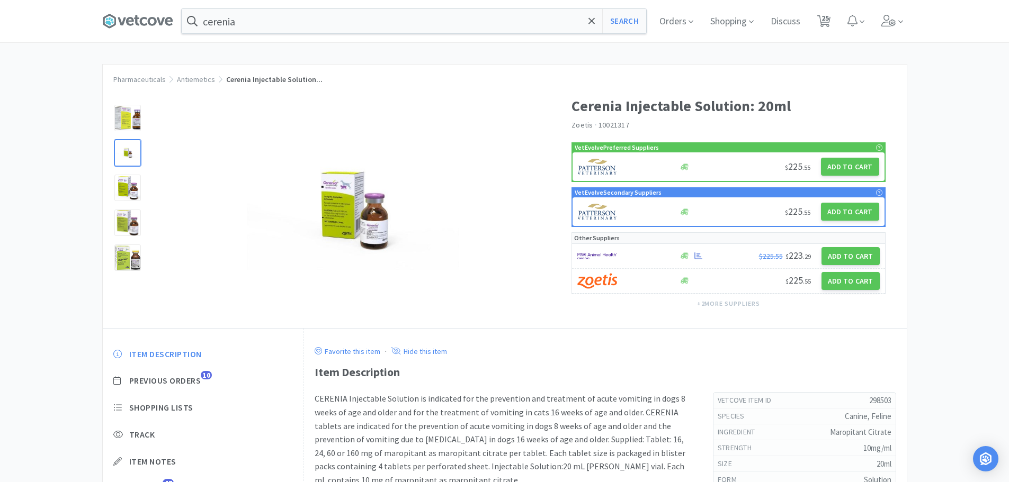
click at [129, 157] on div at bounding box center [127, 153] width 26 height 26
click at [129, 138] on div at bounding box center [127, 153] width 35 height 35
click at [140, 116] on div at bounding box center [127, 118] width 26 height 26
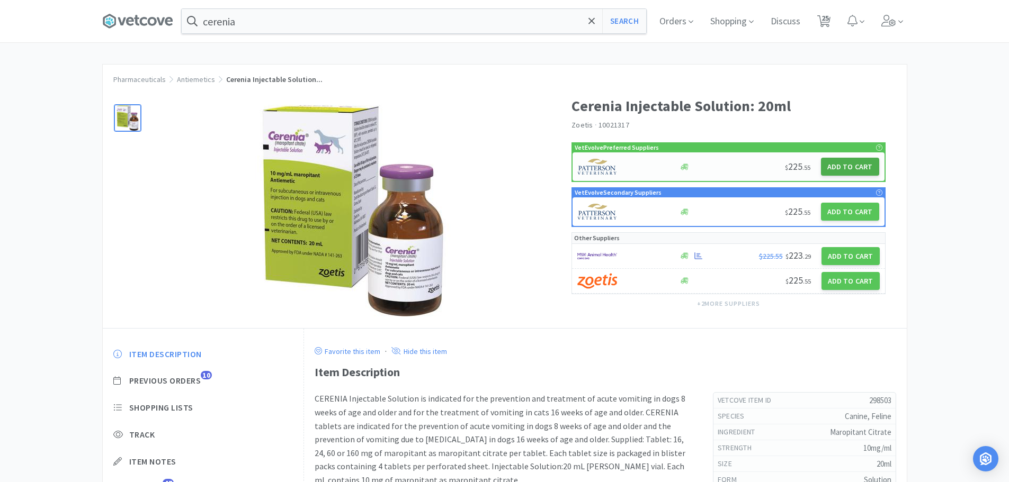
click at [868, 165] on button "Add to Cart" at bounding box center [850, 167] width 58 height 18
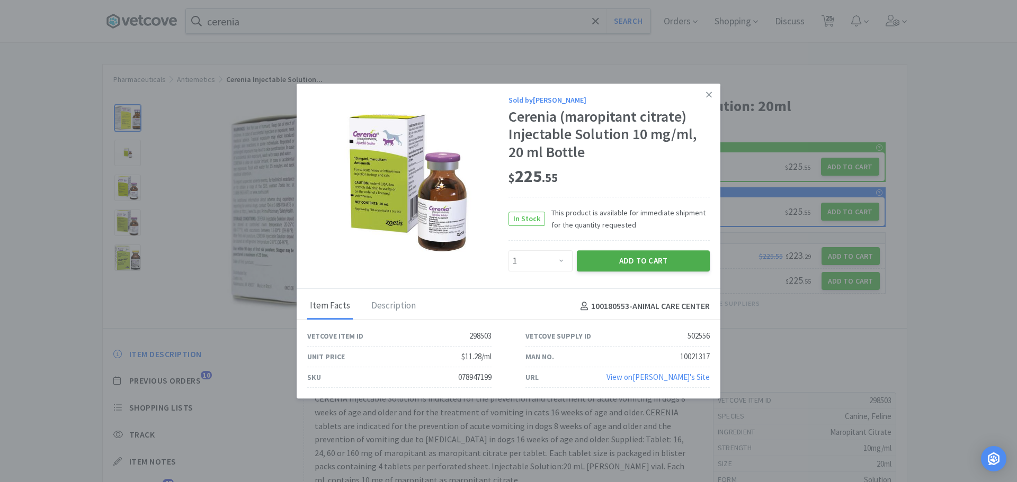
click at [655, 267] on button "Add to Cart" at bounding box center [643, 260] width 133 height 21
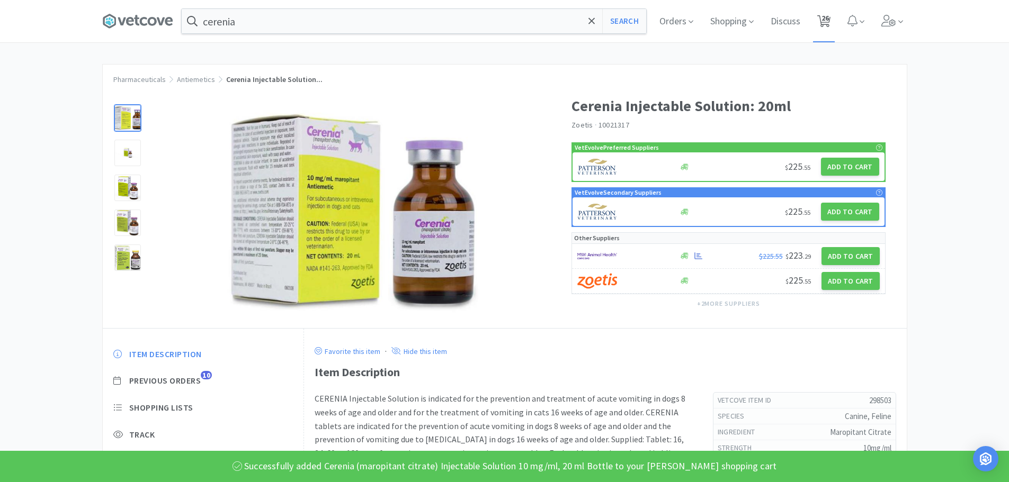
click at [833, 13] on span "26" at bounding box center [824, 21] width 22 height 42
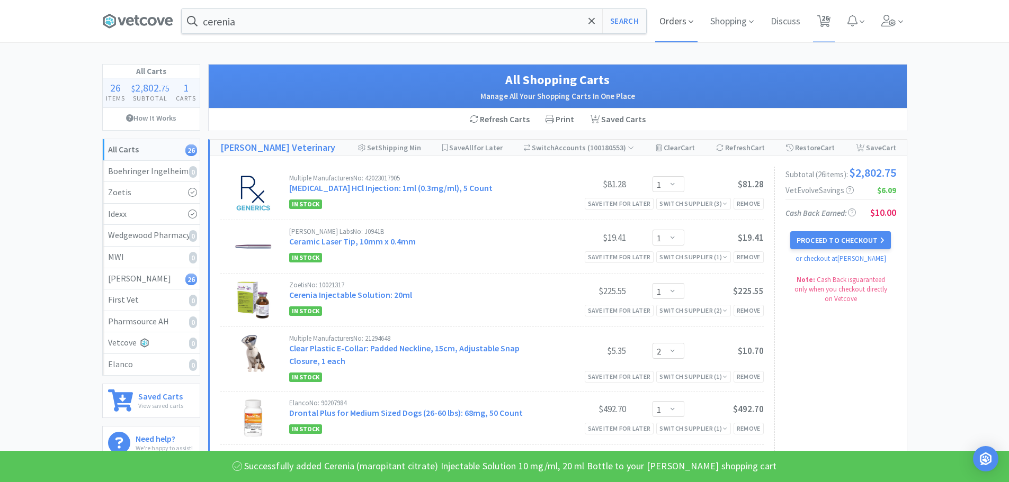
click at [684, 25] on span "Orders" at bounding box center [676, 21] width 42 height 42
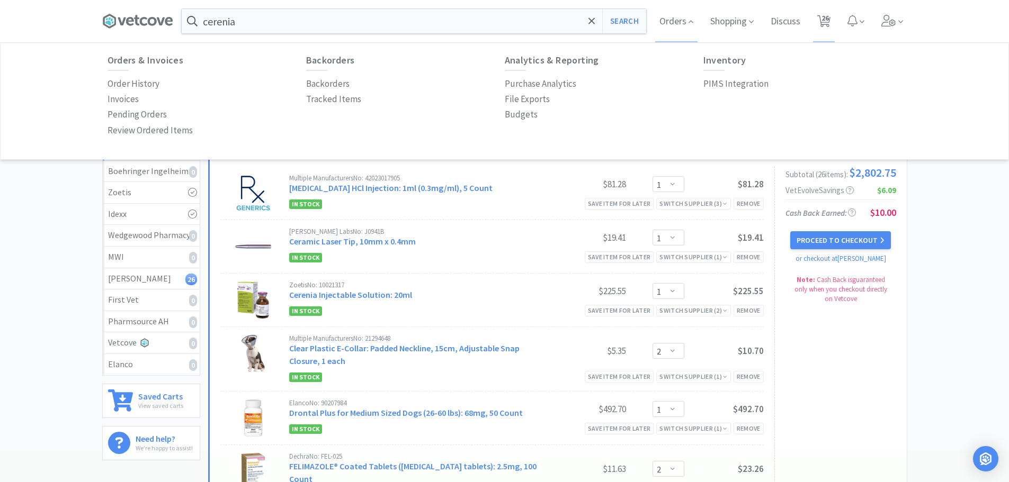
click at [537, 116] on div "Budgets" at bounding box center [604, 114] width 199 height 15
click at [532, 116] on p "Budgets" at bounding box center [521, 114] width 33 height 14
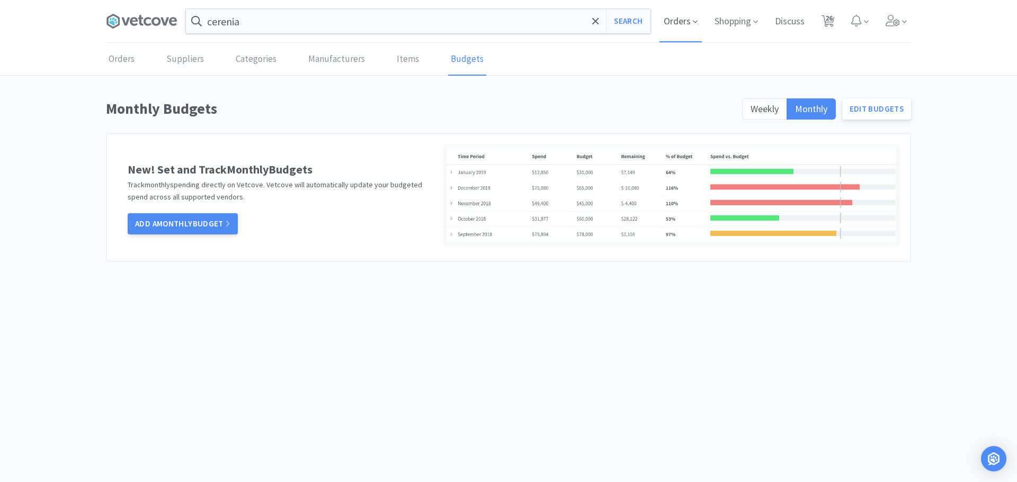
click at [676, 13] on span "Orders" at bounding box center [680, 21] width 42 height 42
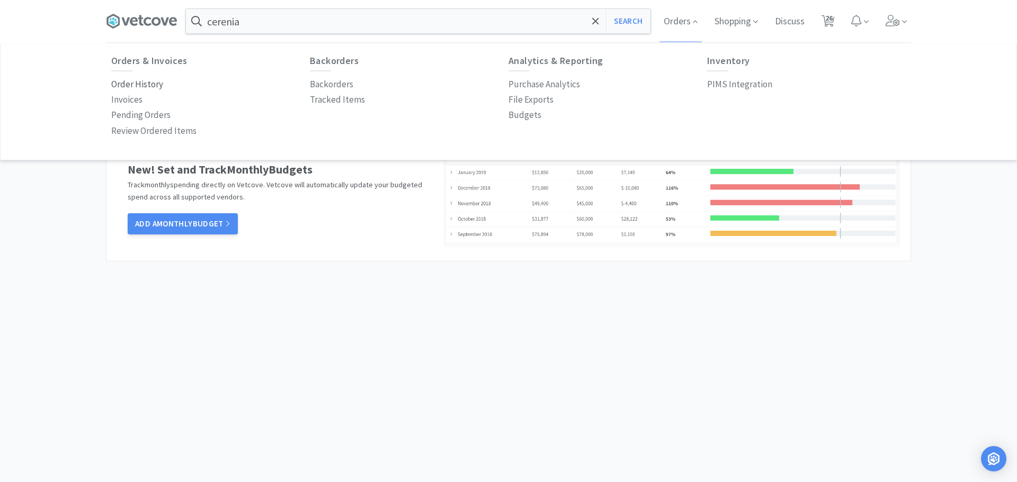
click at [133, 88] on p "Order History" at bounding box center [137, 84] width 52 height 14
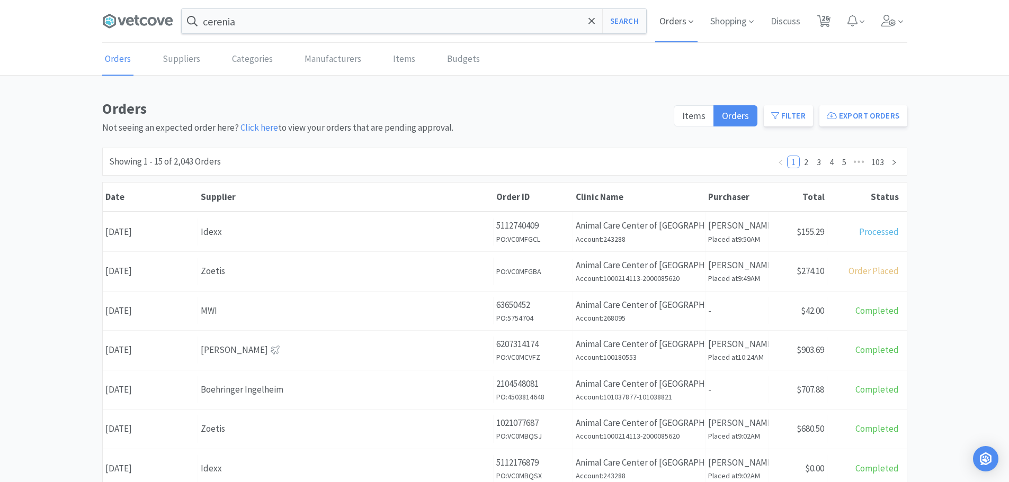
click at [679, 22] on span "Orders" at bounding box center [676, 21] width 42 height 42
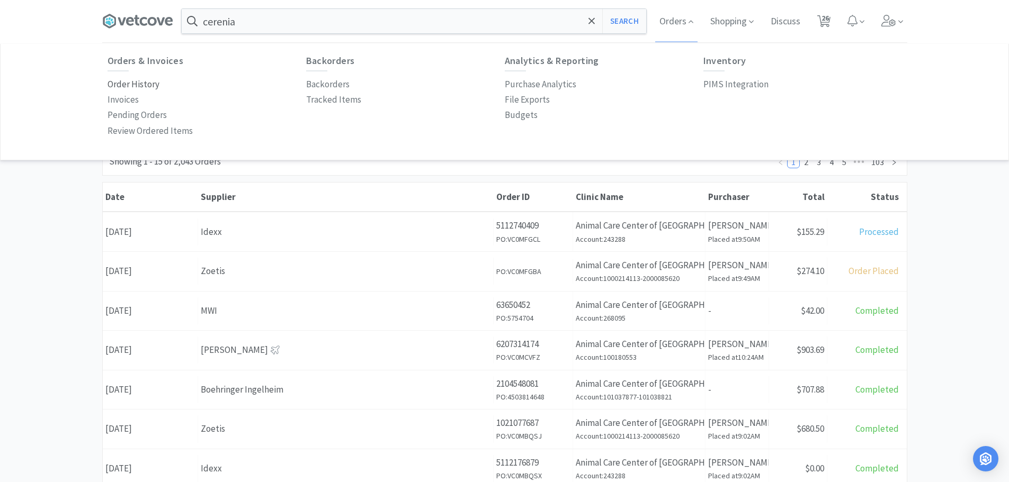
click at [124, 86] on p "Order History" at bounding box center [133, 84] width 52 height 14
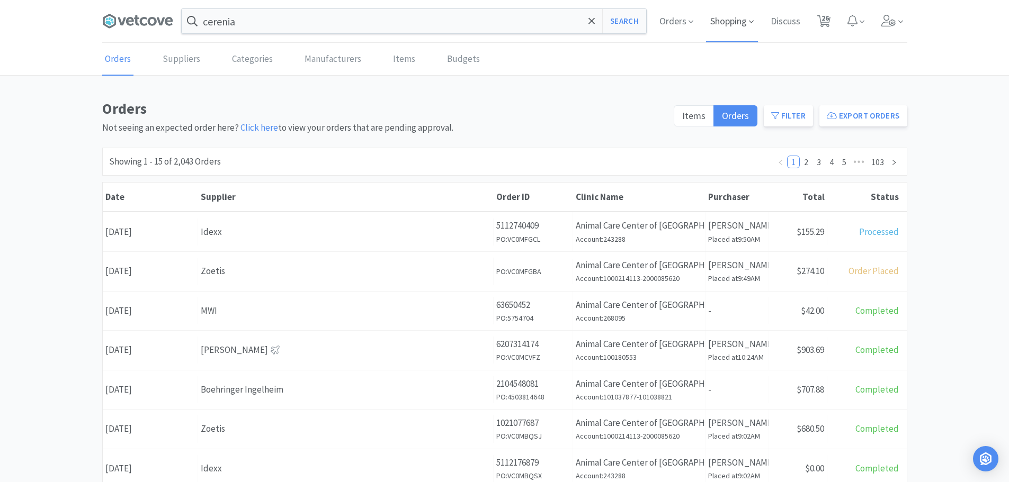
click at [822, 21] on span "26" at bounding box center [824, 18] width 7 height 42
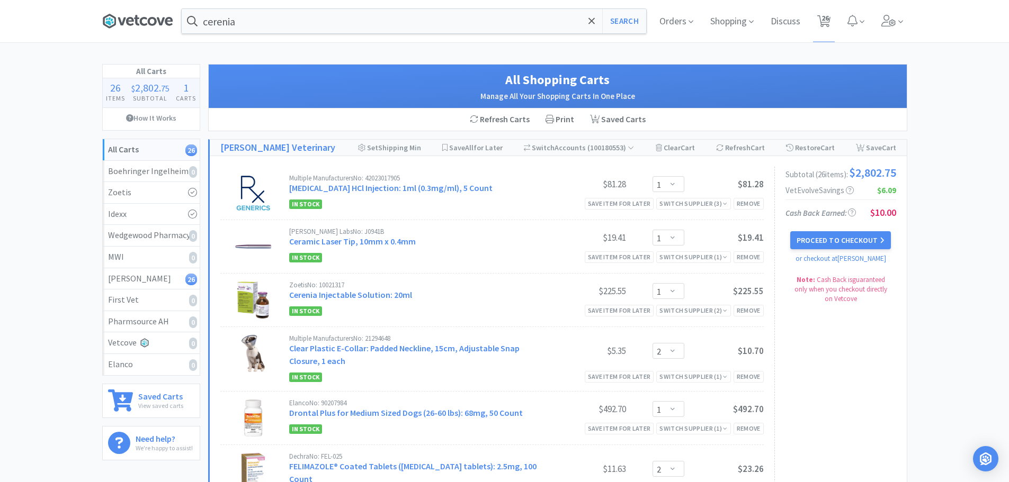
click at [118, 14] on icon at bounding box center [137, 21] width 71 height 16
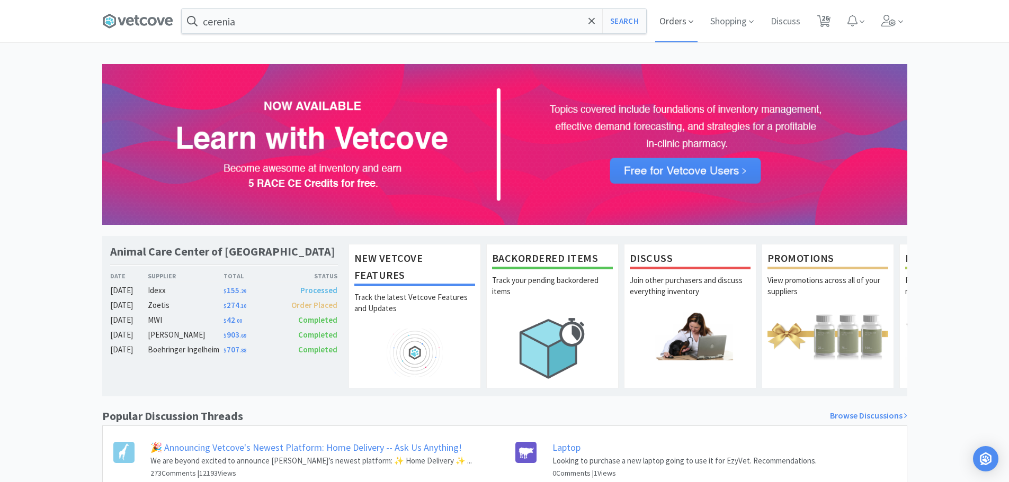
click at [689, 12] on span "Orders" at bounding box center [676, 21] width 42 height 42
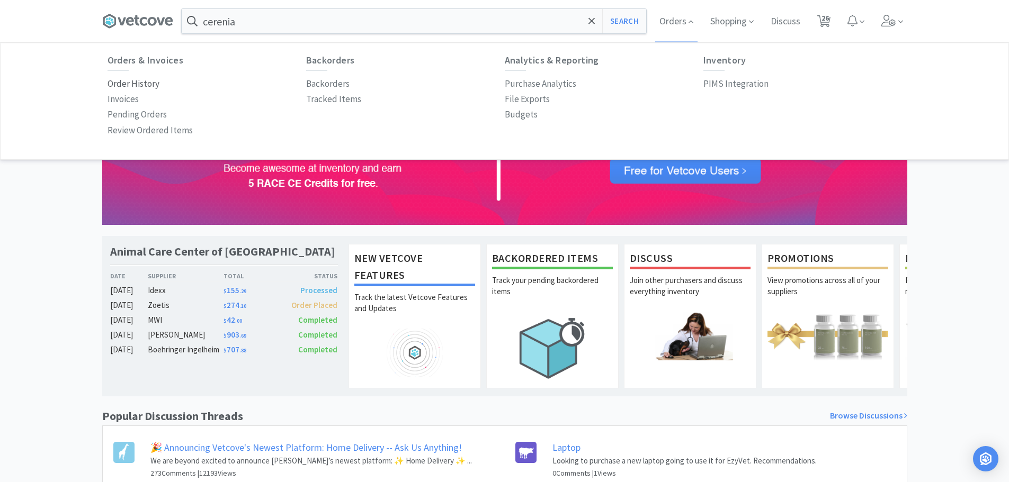
click at [143, 84] on p "Order History" at bounding box center [133, 84] width 52 height 14
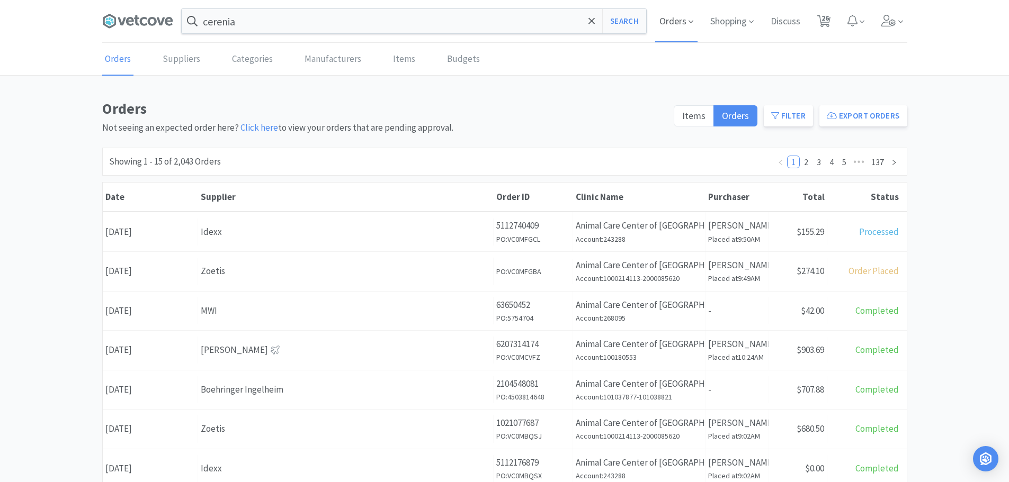
click at [668, 20] on span "Orders" at bounding box center [676, 21] width 42 height 42
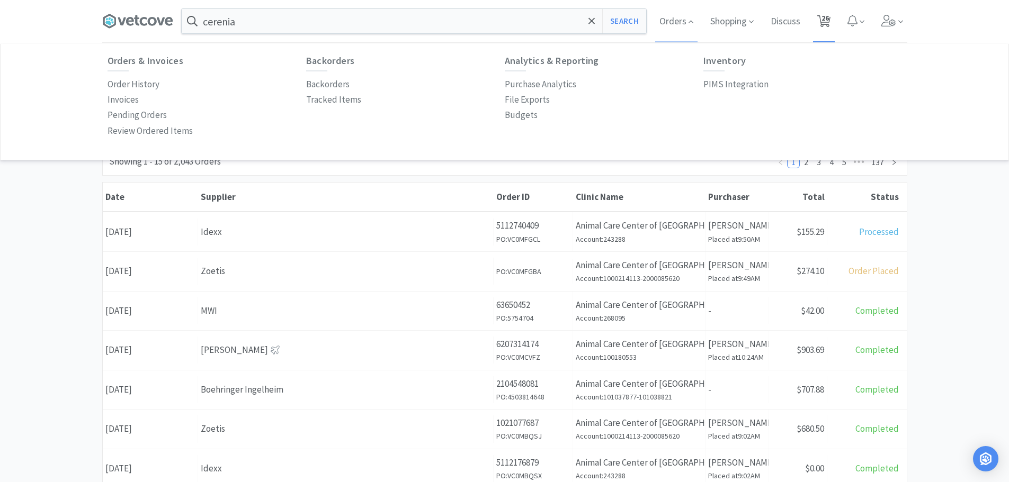
click at [820, 22] on icon at bounding box center [823, 21] width 13 height 12
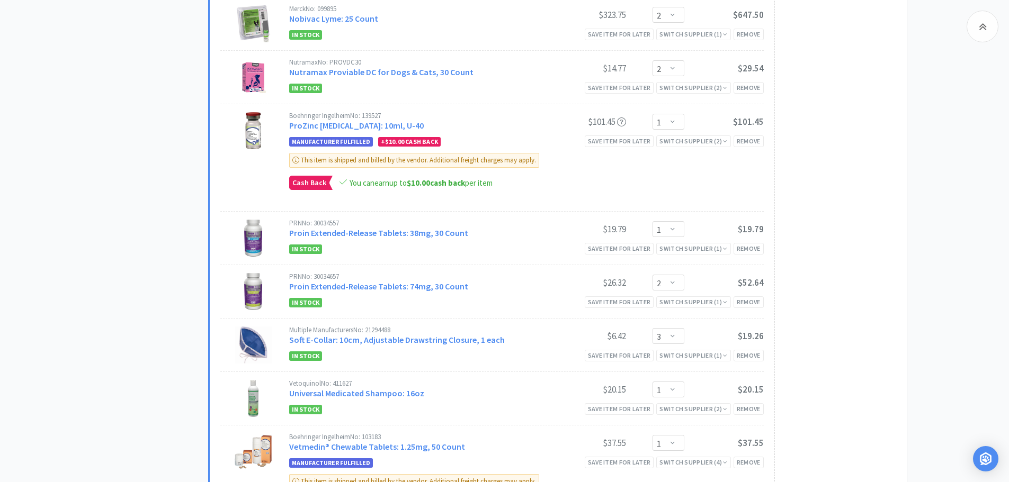
scroll to position [1134, 0]
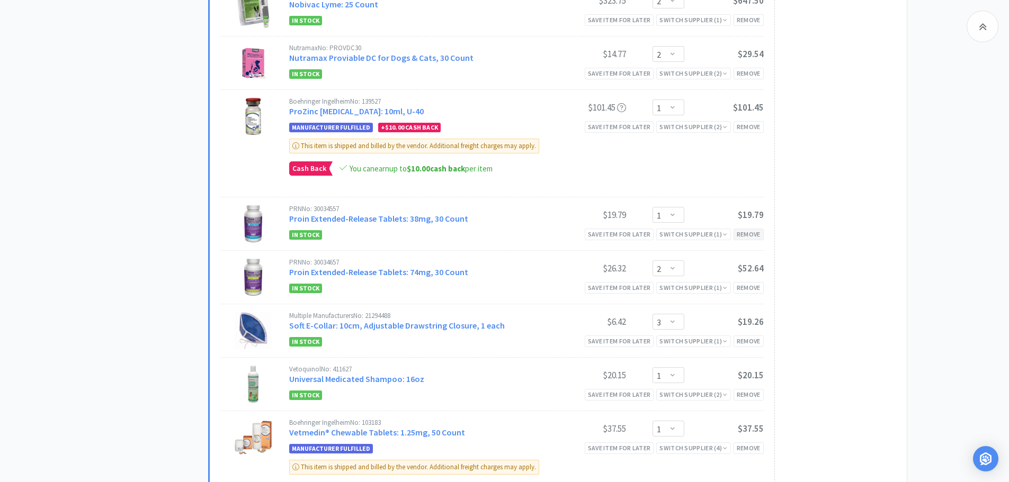
click at [739, 229] on div "Remove" at bounding box center [748, 234] width 30 height 11
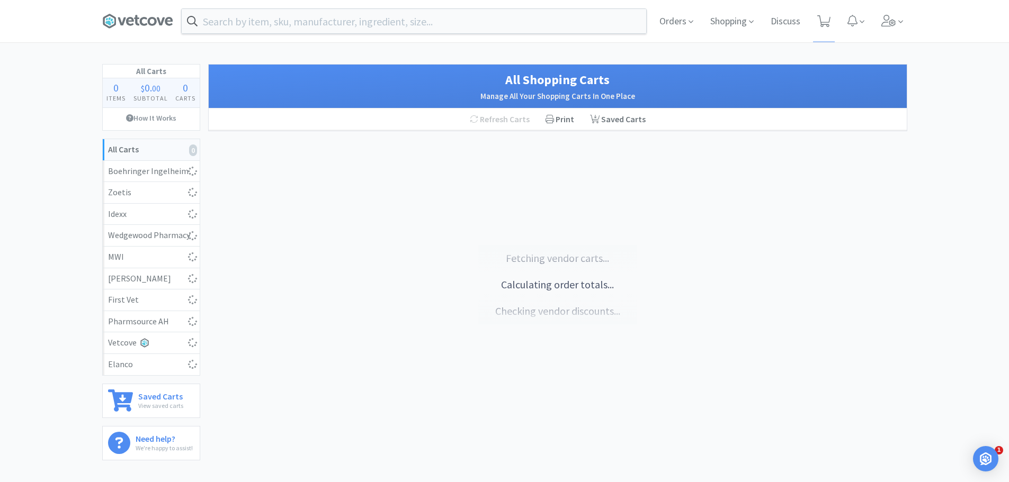
scroll to position [59, 0]
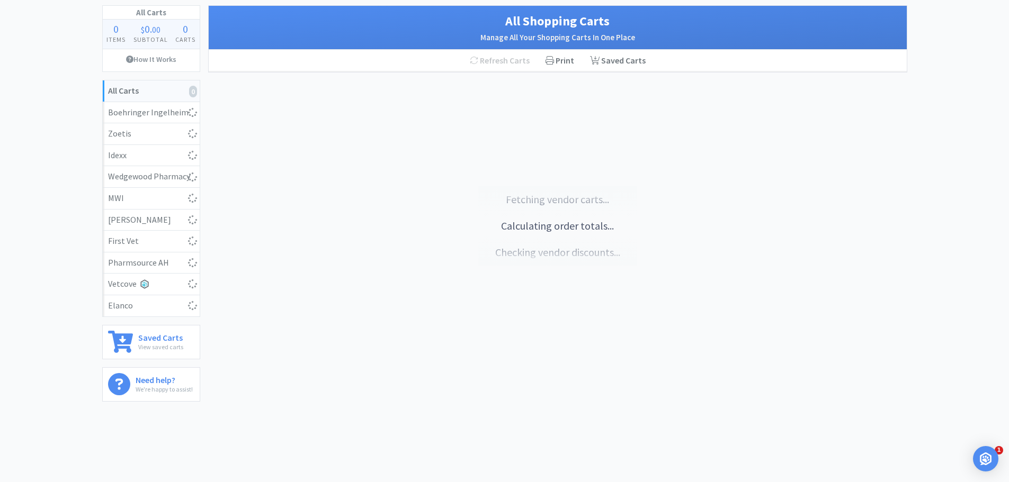
select select "1"
select select "2"
select select "1"
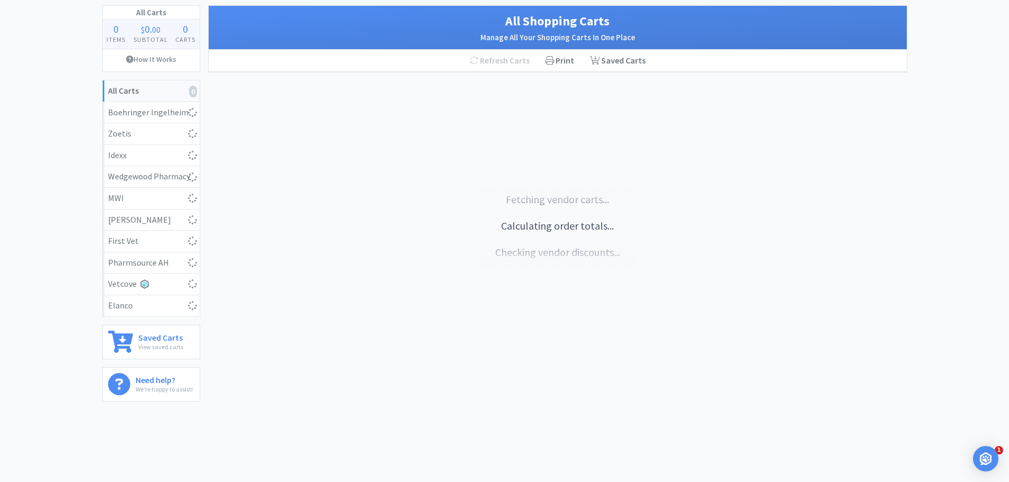
select select "2"
select select "1"
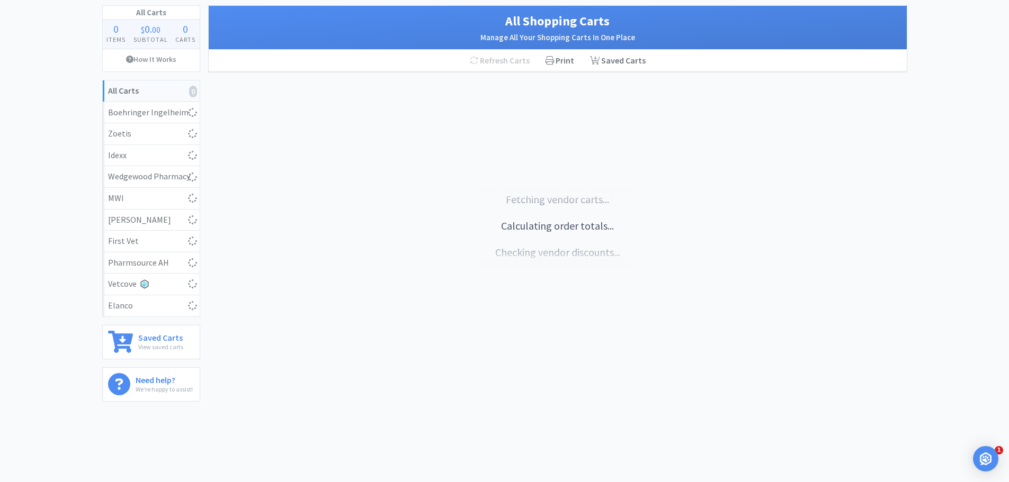
select select "1"
select select "6"
select select "2"
select select "1"
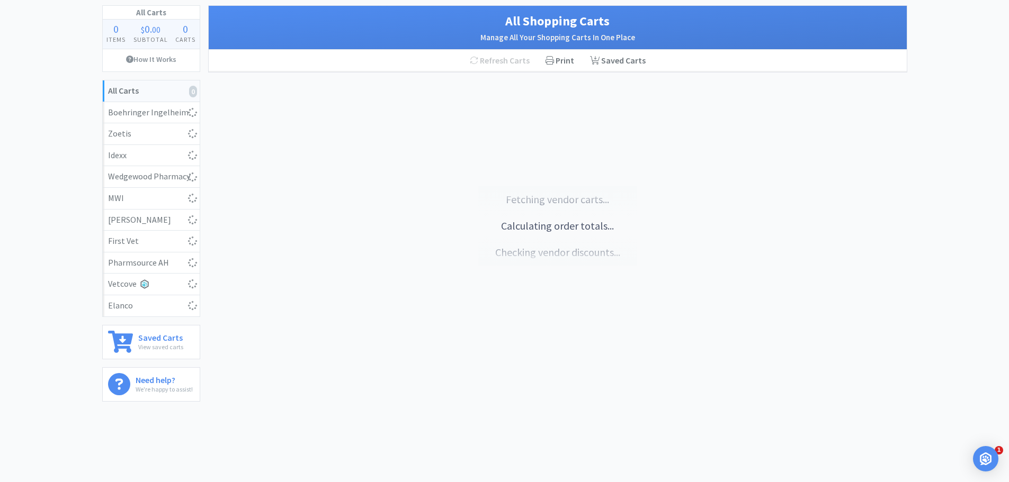
select select "1"
select select "2"
select select "1"
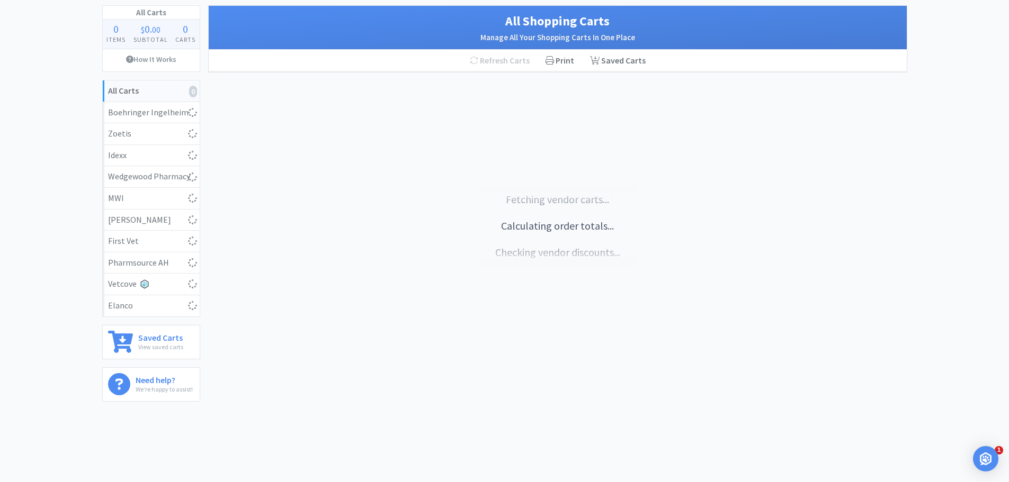
select select "2"
select select "3"
select select "1"
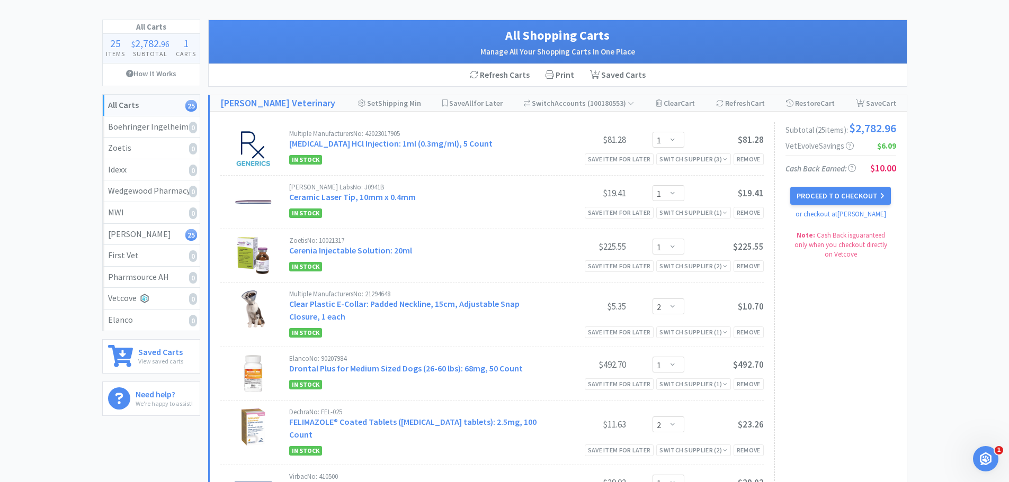
scroll to position [0, 0]
